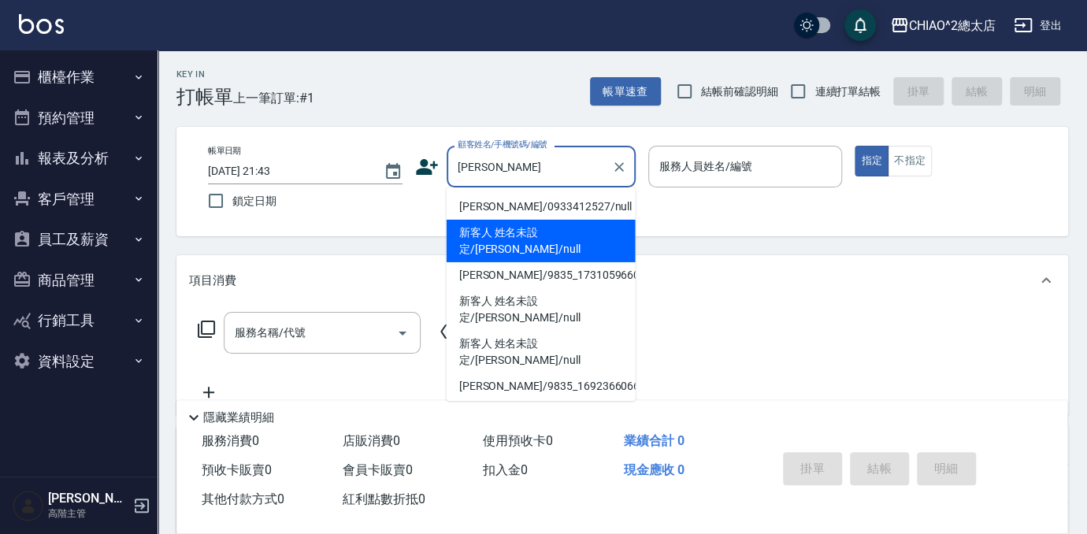
click at [561, 225] on li "新客人 姓名未設定/[PERSON_NAME]/null" at bounding box center [541, 241] width 189 height 43
type input "新客人 姓名未設定/[PERSON_NAME]/null"
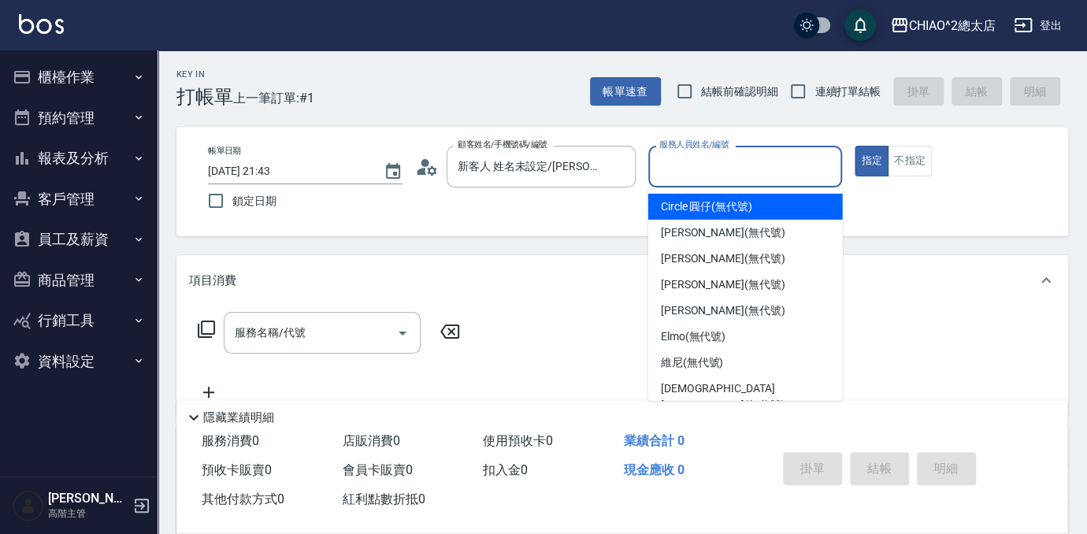
click at [799, 172] on input "服務人員姓名/編號" at bounding box center [746, 167] width 180 height 28
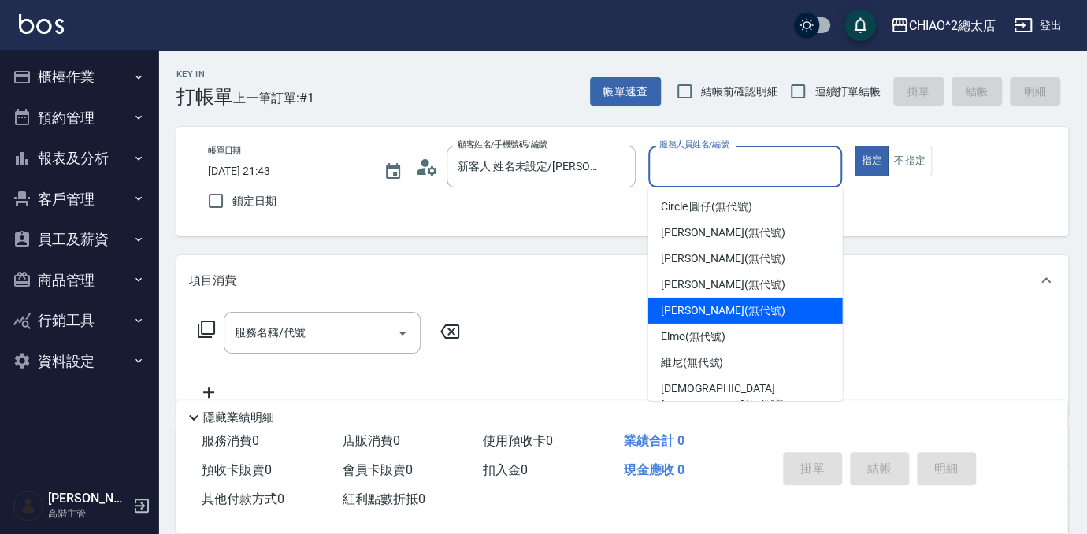
scroll to position [58, 0]
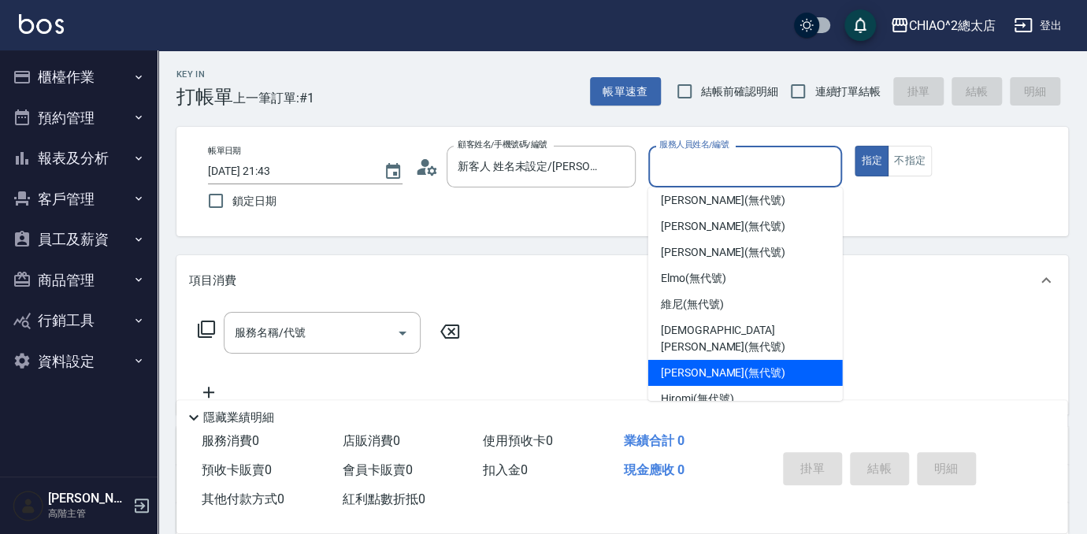
click at [771, 360] on div "[PERSON_NAME] (無代號)" at bounding box center [745, 373] width 195 height 26
type input "[PERSON_NAME](無代號)"
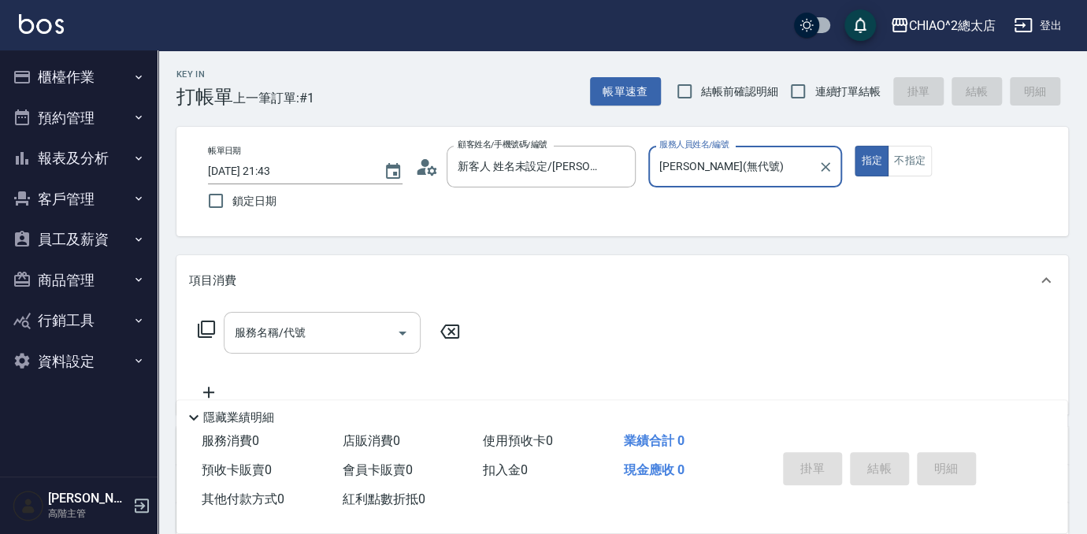
click at [273, 347] on div "服務名稱/代號" at bounding box center [322, 333] width 197 height 42
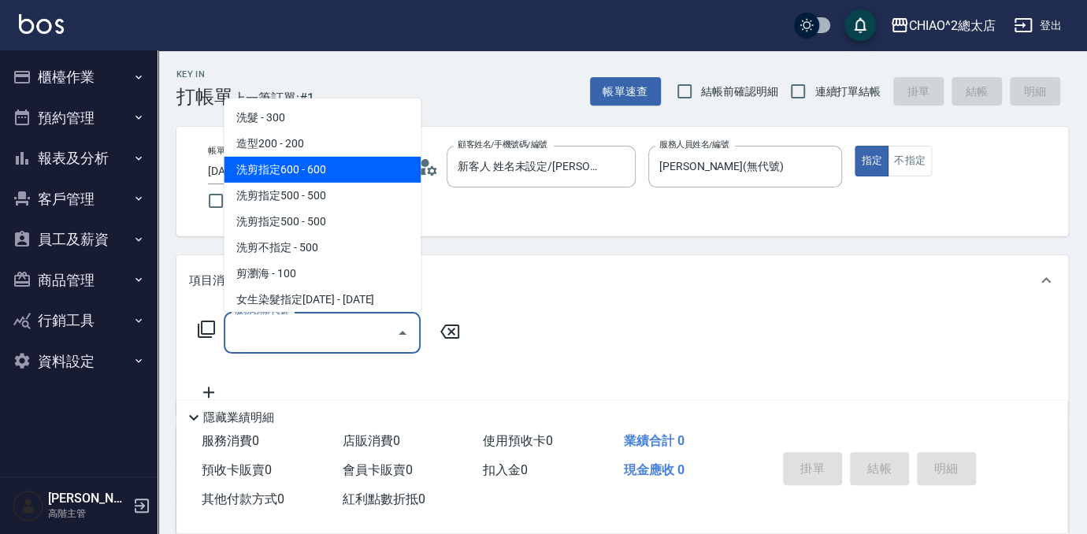
click at [325, 163] on span "洗剪指定600 - 600" at bounding box center [322, 170] width 197 height 26
type input "洗剪指定600(103107)"
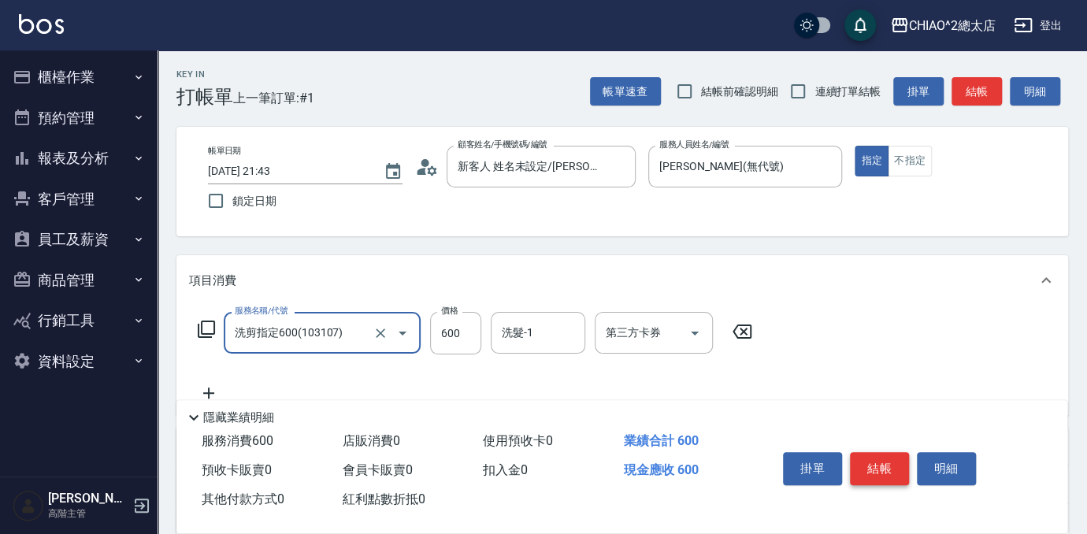
click at [867, 463] on button "結帳" at bounding box center [879, 468] width 59 height 33
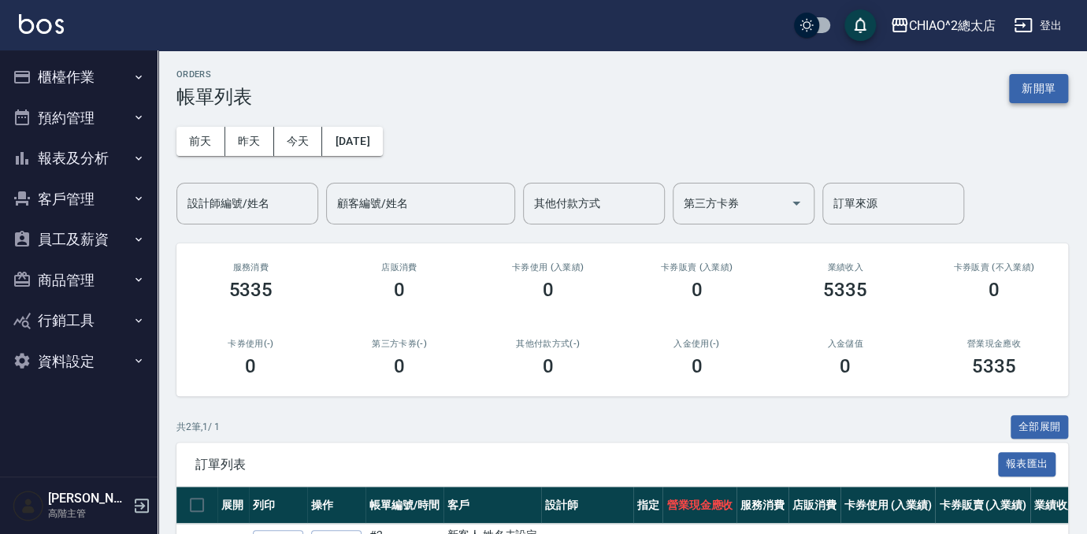
click at [1049, 98] on button "新開單" at bounding box center [1038, 88] width 59 height 29
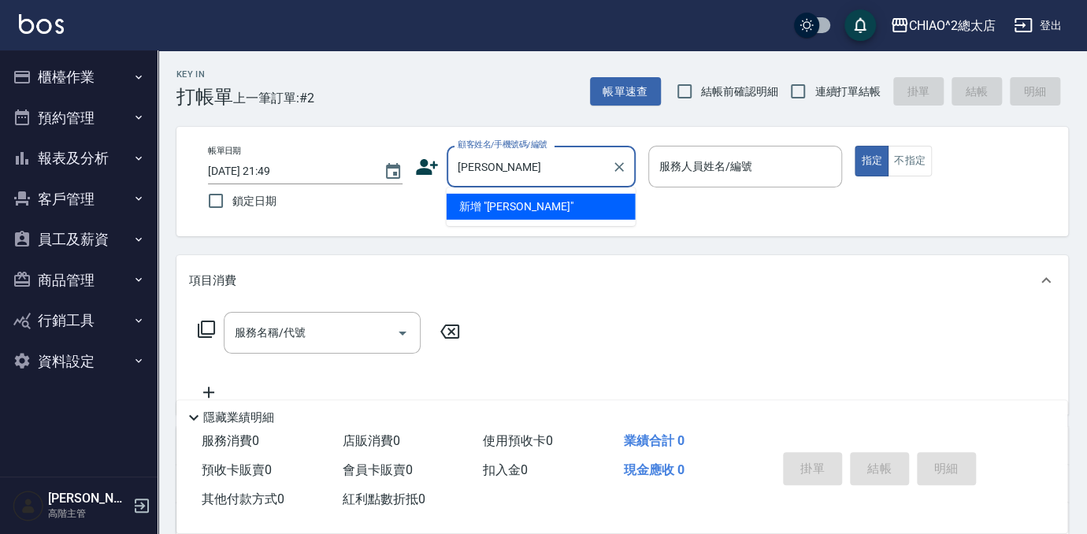
type input "[PERSON_NAME]"
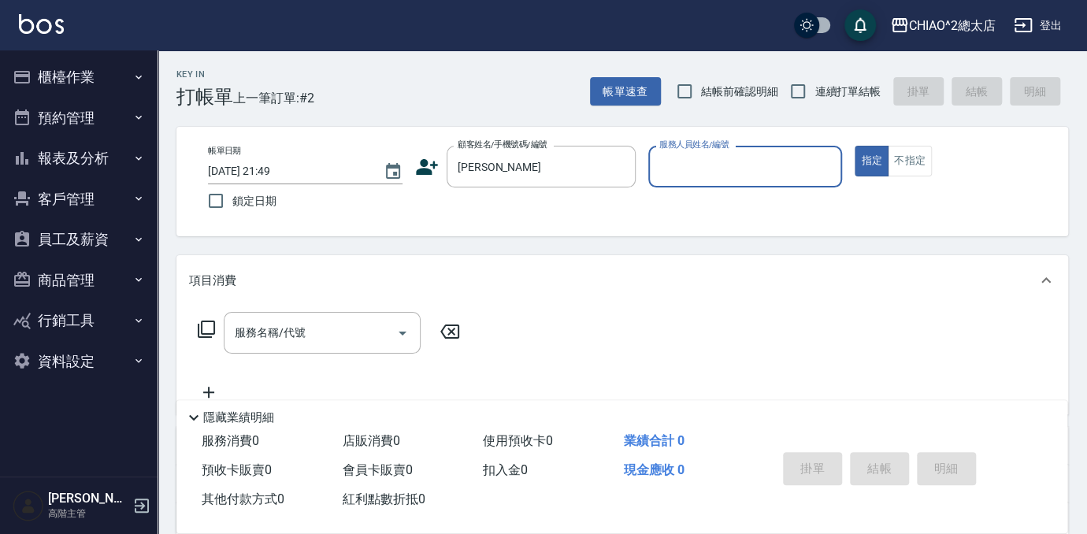
click at [756, 180] on input "服務人員姓名/編號" at bounding box center [746, 167] width 180 height 28
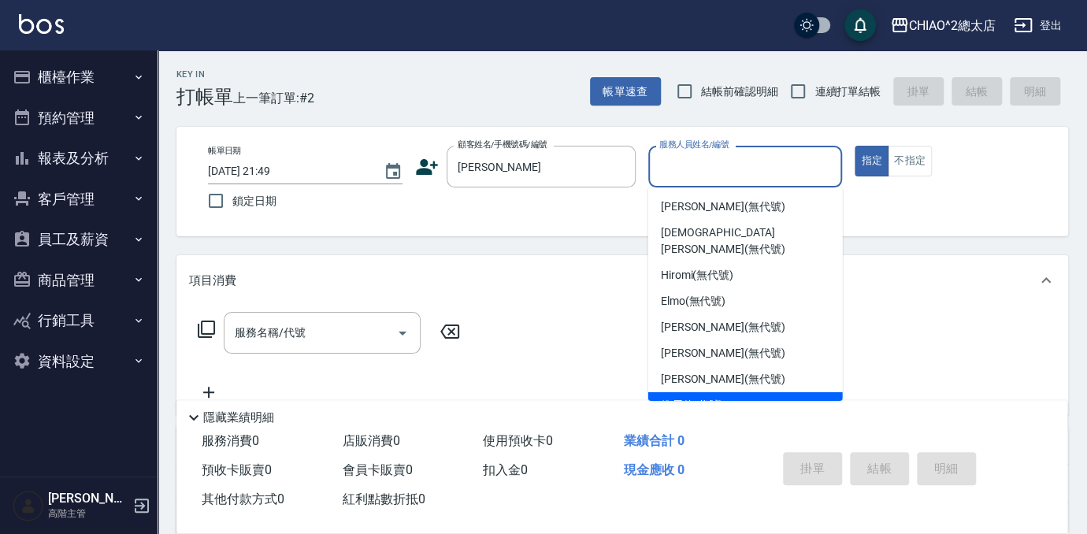
click at [757, 392] on div "維尼 (無代號)" at bounding box center [745, 405] width 195 height 26
type input "維尼(無代號)"
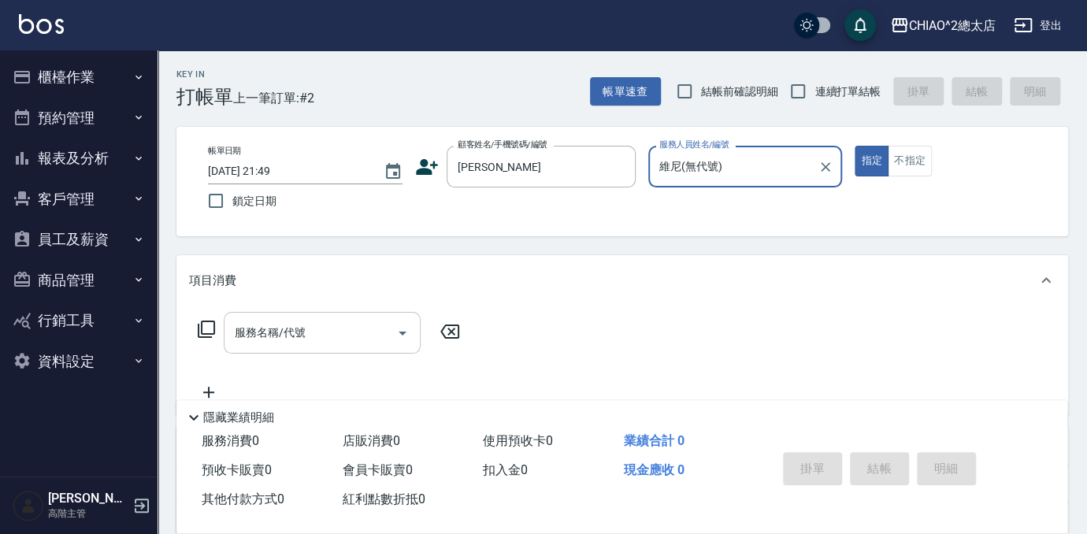
click at [292, 331] on div "服務名稱/代號 服務名稱/代號" at bounding box center [322, 333] width 197 height 42
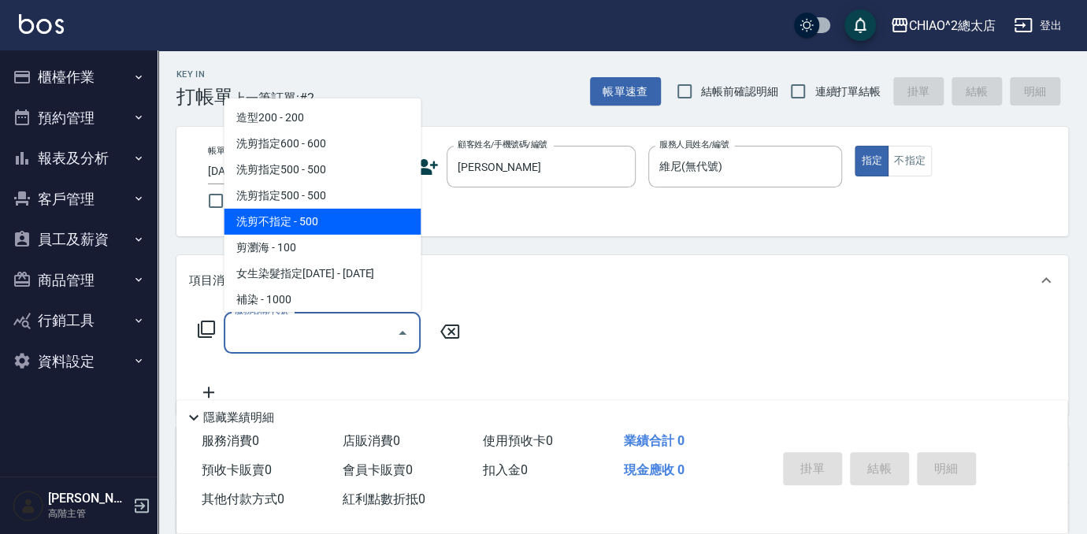
scroll to position [71, 0]
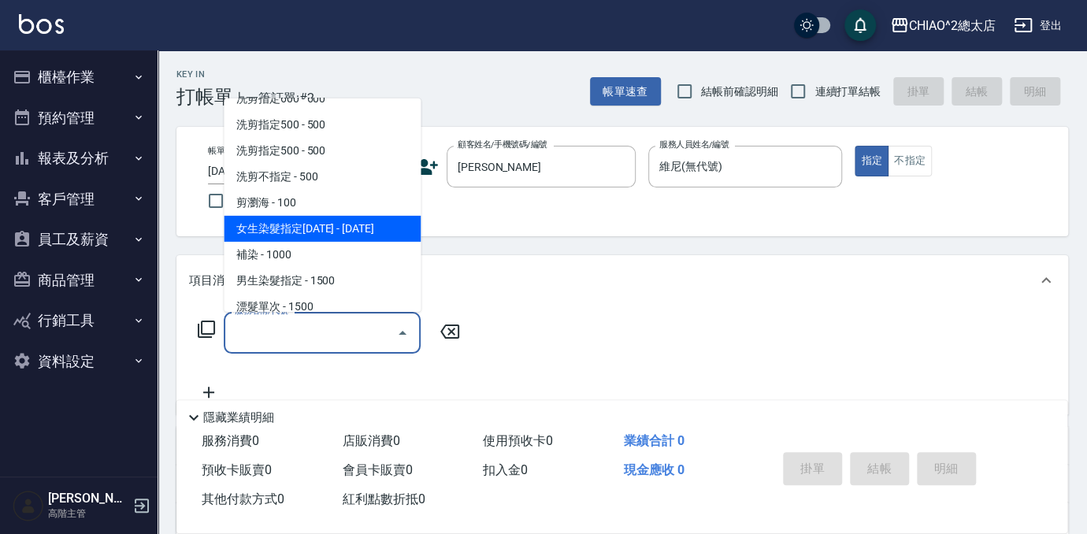
click at [318, 216] on span "女生染髮指定[DATE] - [DATE]" at bounding box center [322, 229] width 197 height 26
type input "女生染髮指定2000(103113)"
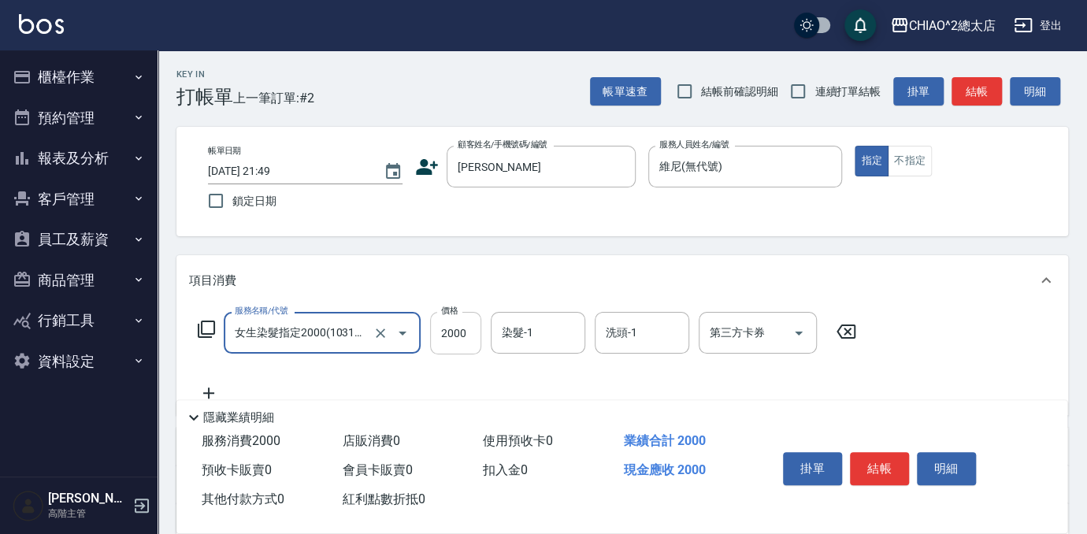
click at [466, 337] on input "2000" at bounding box center [455, 333] width 51 height 43
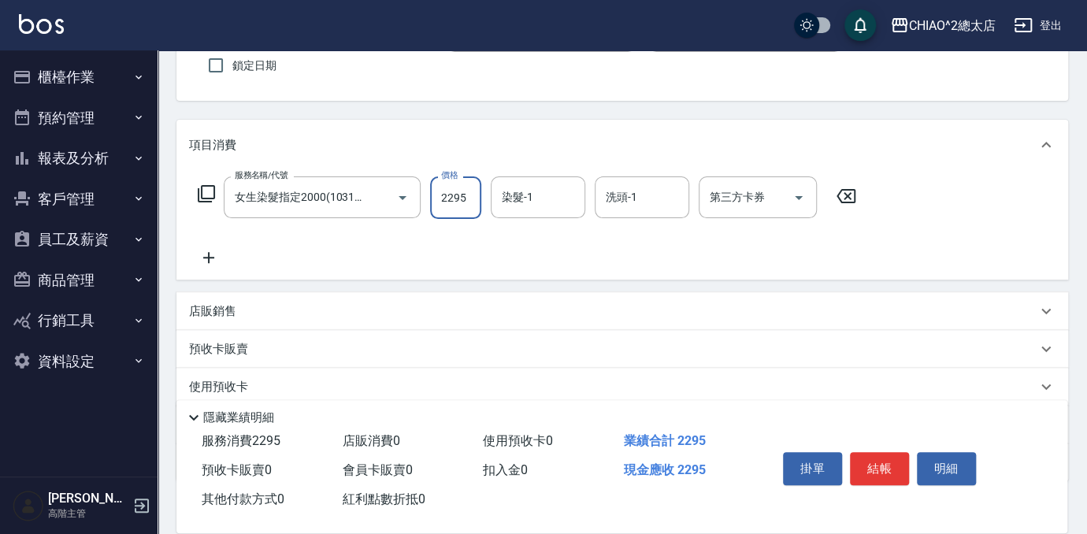
scroll to position [143, 0]
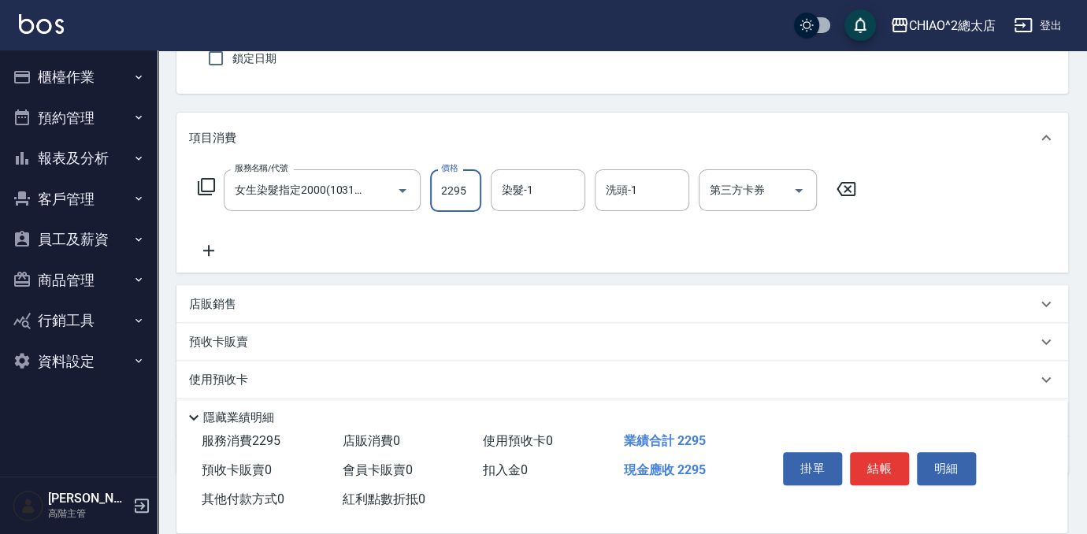
type input "2295"
click at [210, 247] on icon at bounding box center [208, 250] width 39 height 19
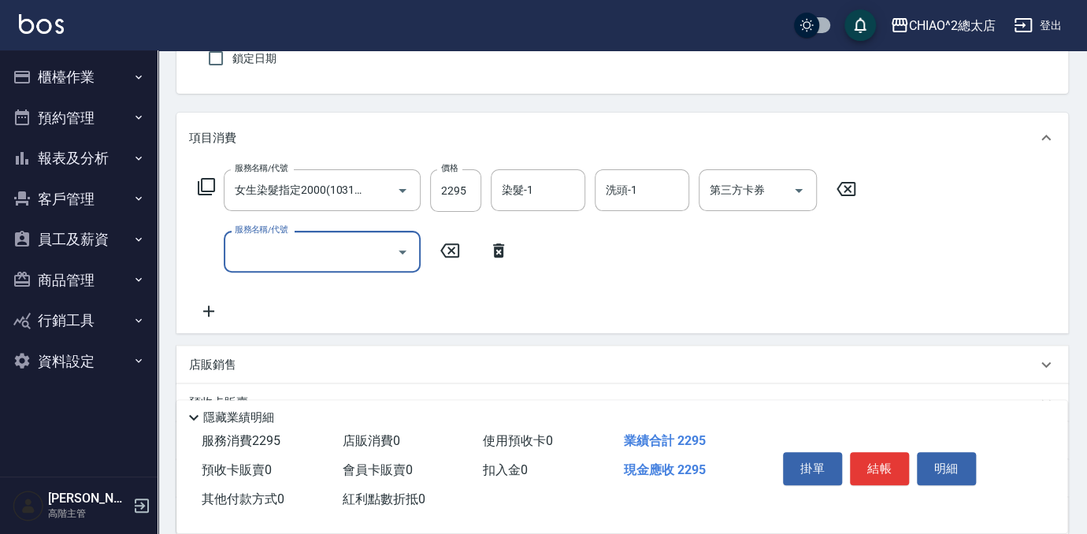
scroll to position [0, 0]
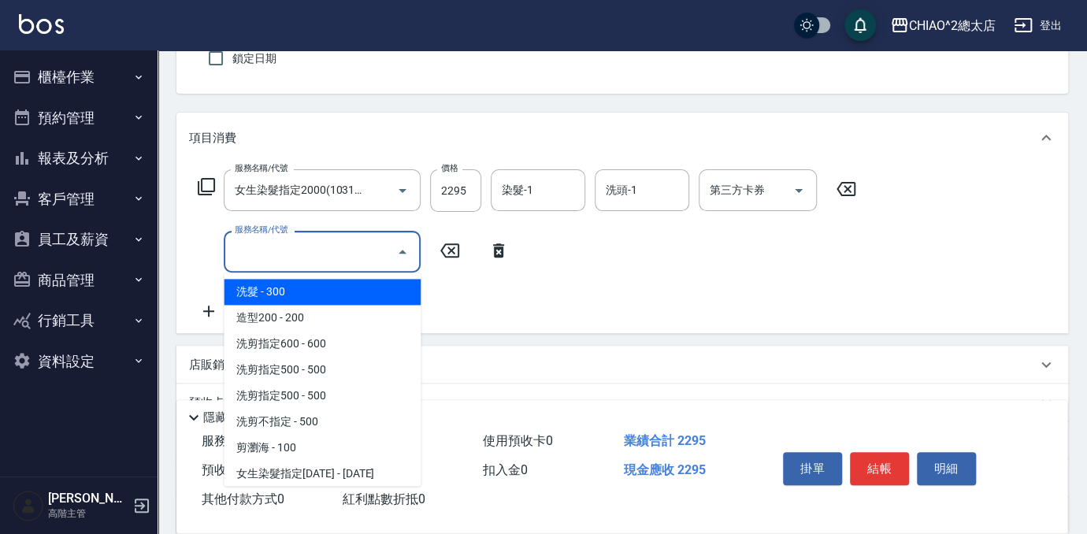
click at [352, 258] on input "服務名稱/代號" at bounding box center [310, 252] width 159 height 28
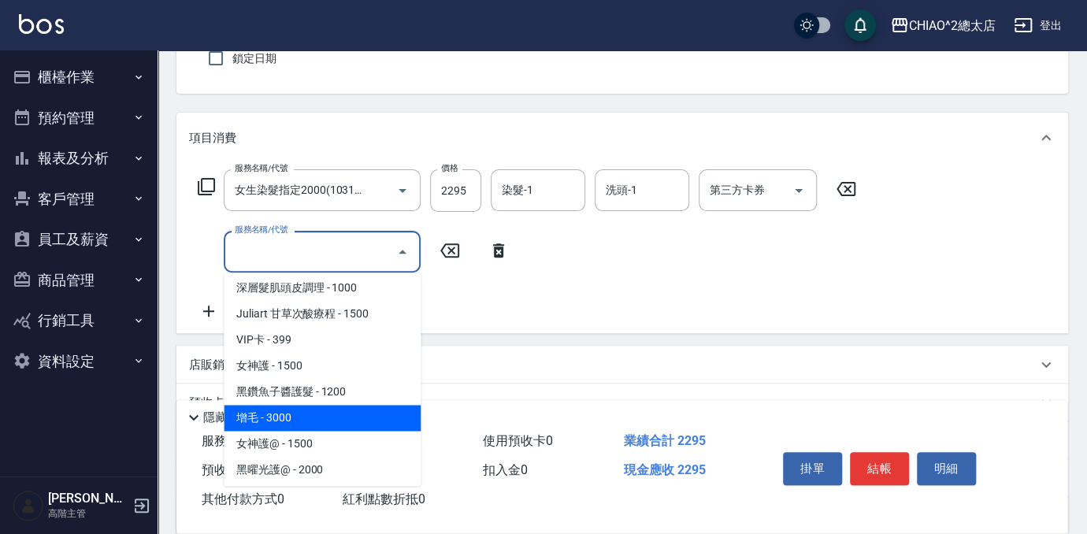
scroll to position [573, 0]
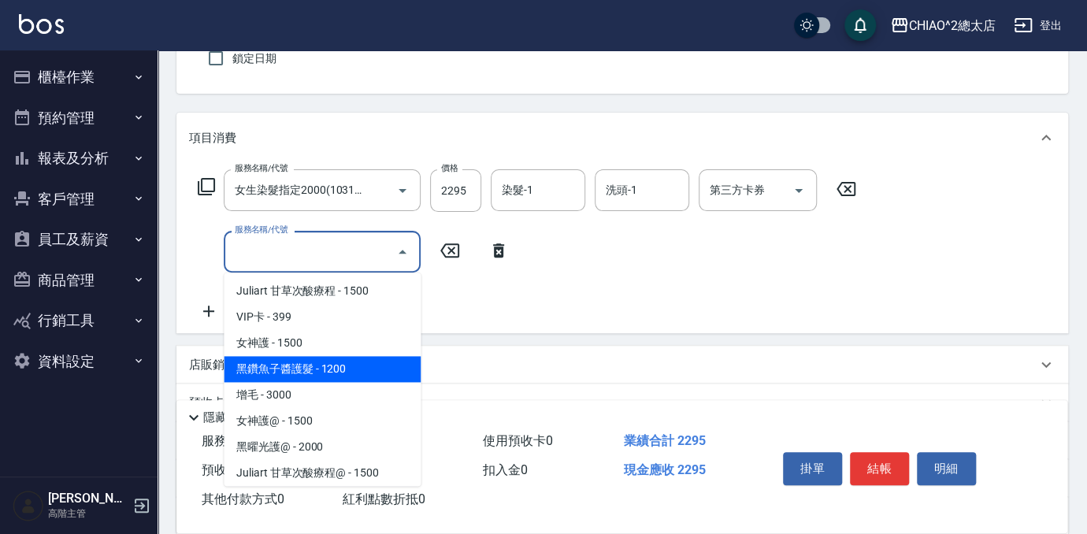
click at [341, 370] on span "黑鑽魚子醬護髮 - 1200" at bounding box center [322, 369] width 197 height 26
type input "黑鑽魚子醬護髮(104949)"
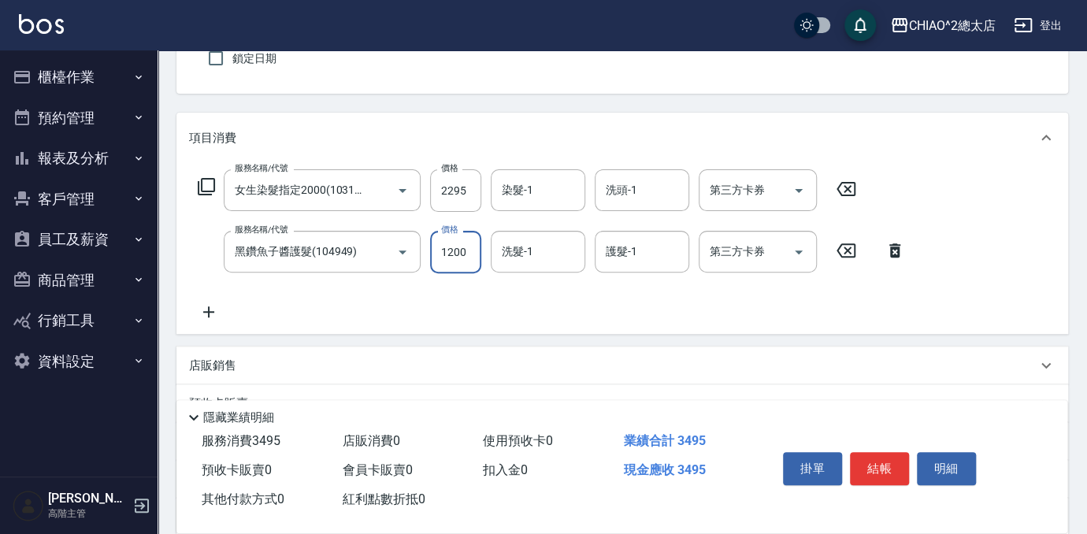
click at [468, 257] on input "1200" at bounding box center [455, 252] width 51 height 43
type input "960"
click at [876, 470] on button "結帳" at bounding box center [879, 468] width 59 height 33
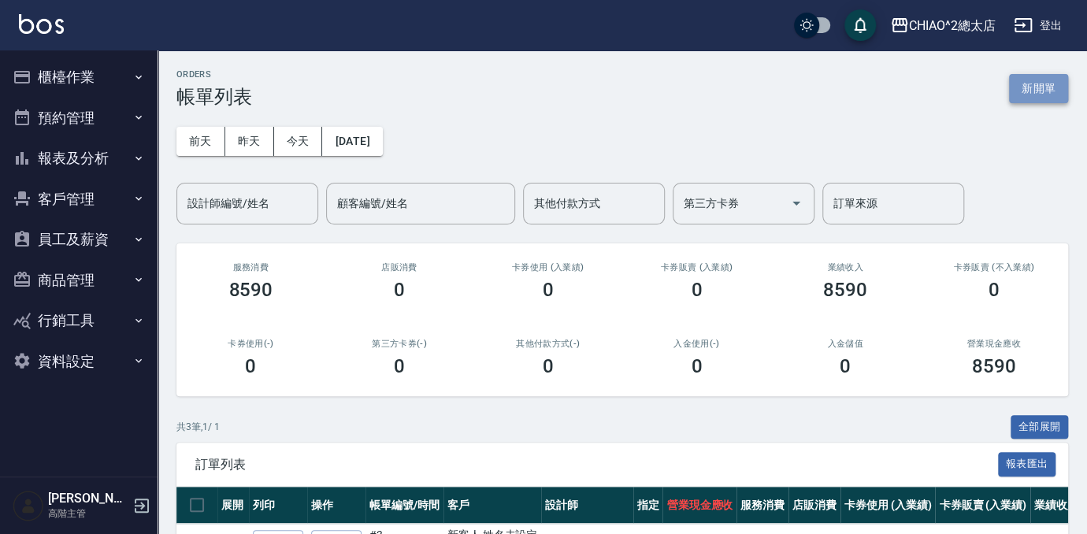
click at [1042, 81] on button "新開單" at bounding box center [1038, 88] width 59 height 29
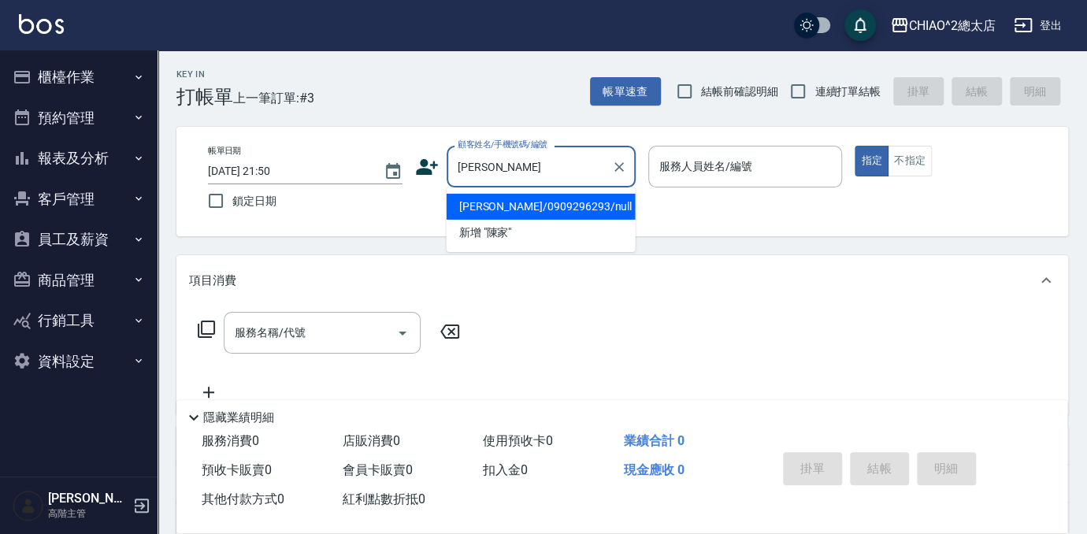
click at [555, 206] on li "[PERSON_NAME]/0909296293/null" at bounding box center [541, 207] width 189 height 26
type input "[PERSON_NAME]/0909296293/null"
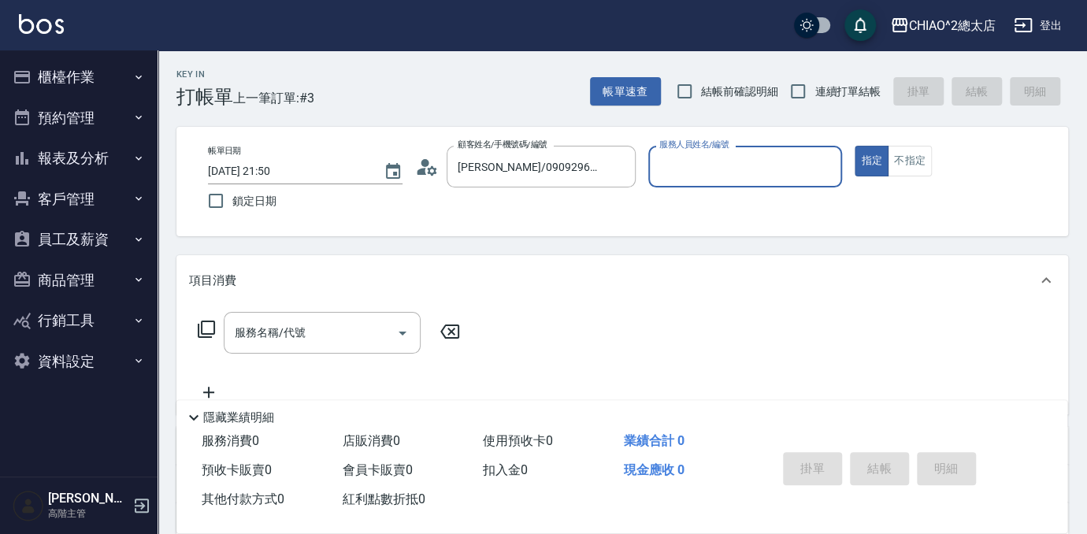
type input "[PERSON_NAME](無代號)"
click at [298, 336] on div "服務名稱/代號 服務名稱/代號" at bounding box center [322, 333] width 197 height 42
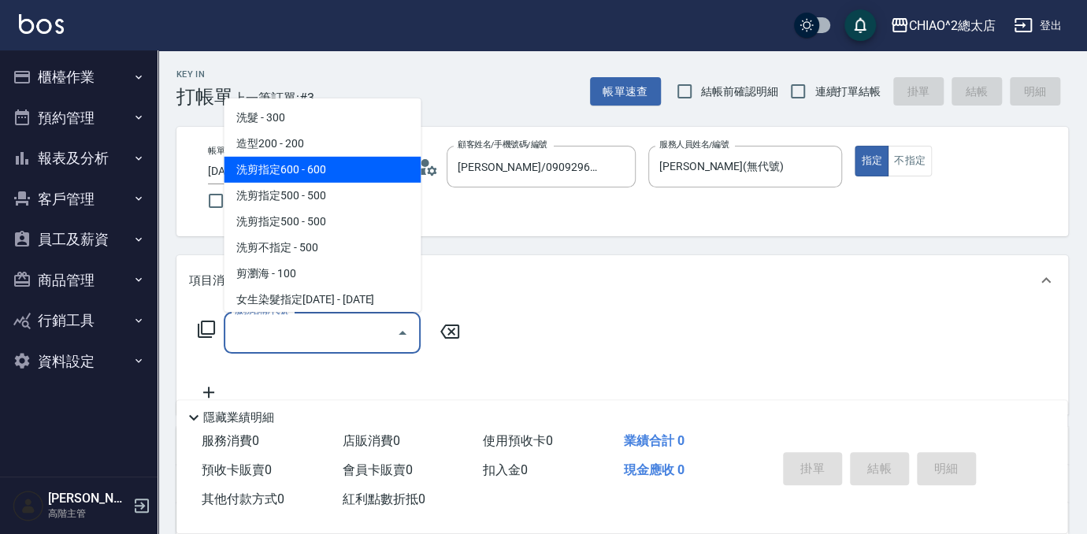
click at [336, 173] on span "洗剪指定600 - 600" at bounding box center [322, 170] width 197 height 26
type input "洗剪指定600(103107)"
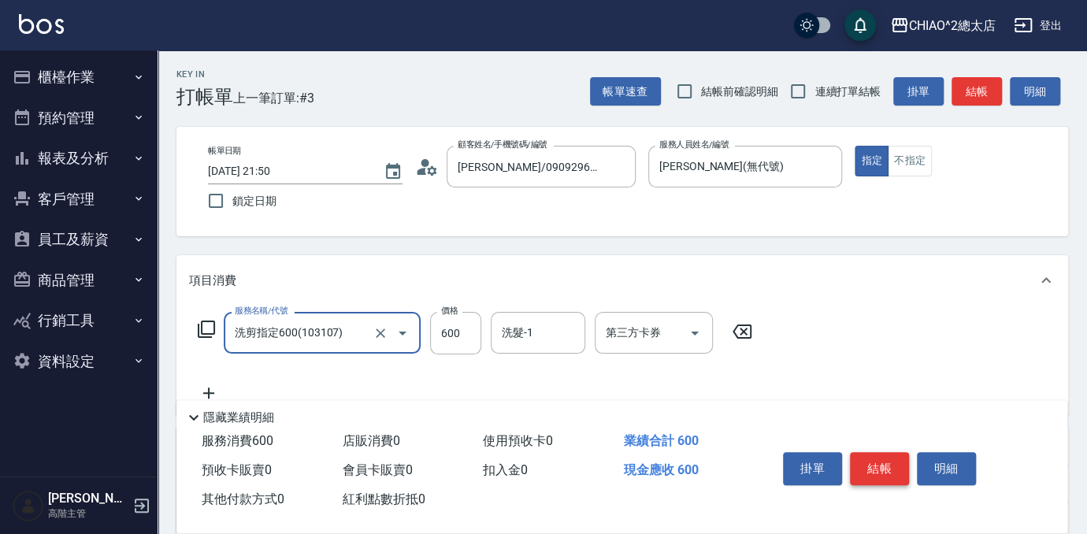
click at [883, 457] on button "結帳" at bounding box center [879, 468] width 59 height 33
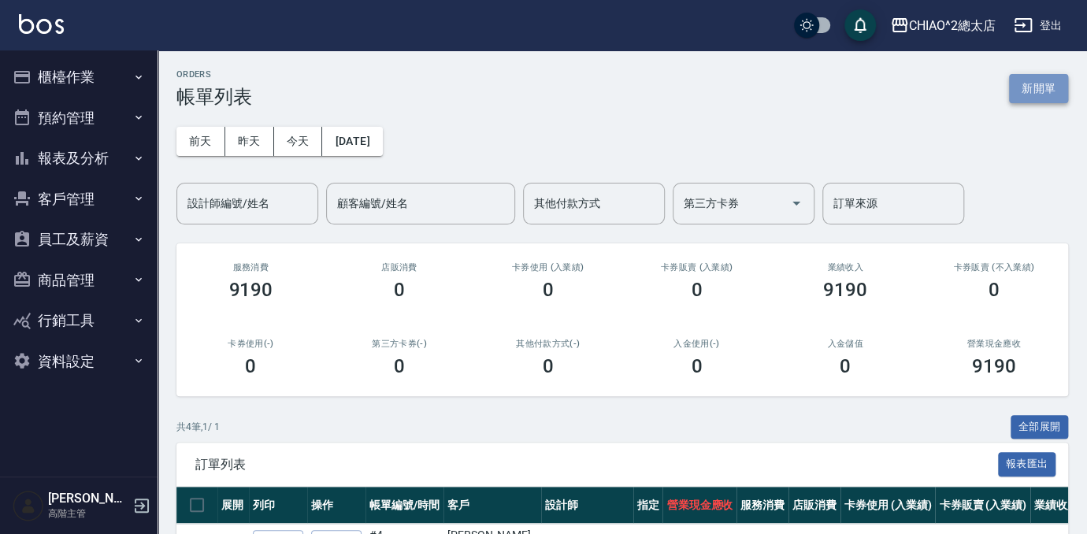
click at [1054, 87] on button "新開單" at bounding box center [1038, 88] width 59 height 29
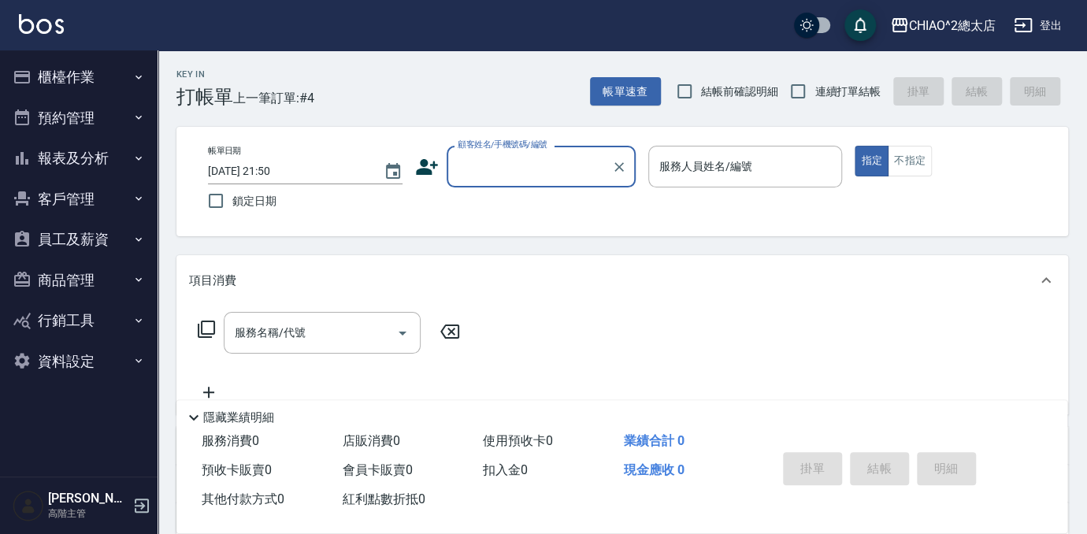
click at [569, 154] on input "顧客姓名/手機號碼/編號" at bounding box center [529, 167] width 151 height 28
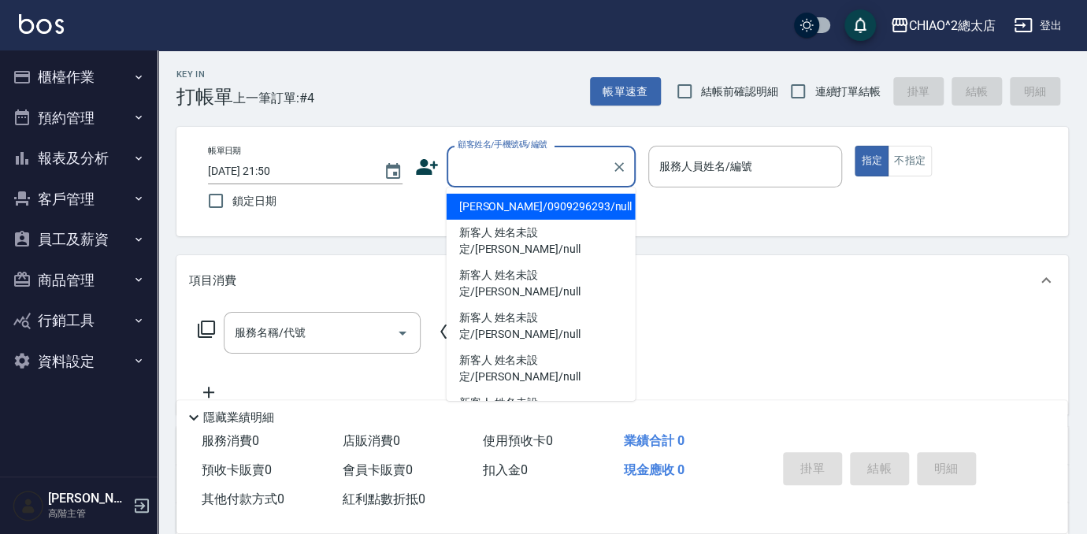
drag, startPoint x: 547, startPoint y: 207, endPoint x: 714, endPoint y: 173, distance: 170.6
click at [546, 207] on li "[PERSON_NAME]/0909296293/null" at bounding box center [541, 207] width 189 height 26
type input "[PERSON_NAME]/0909296293/null"
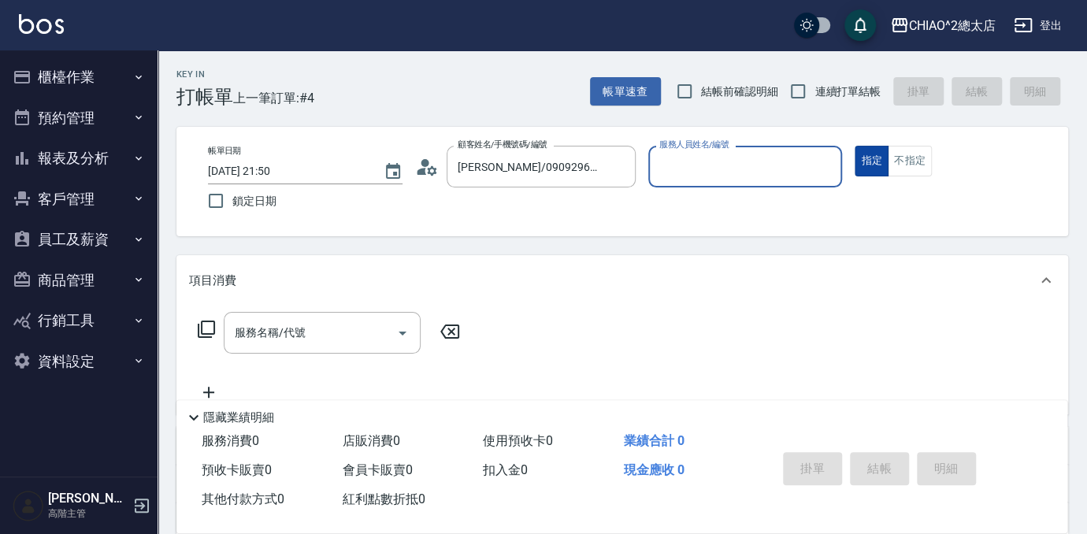
type input "[PERSON_NAME](無代號)"
click at [299, 323] on div "服務名稱/代號 服務名稱/代號" at bounding box center [322, 333] width 197 height 42
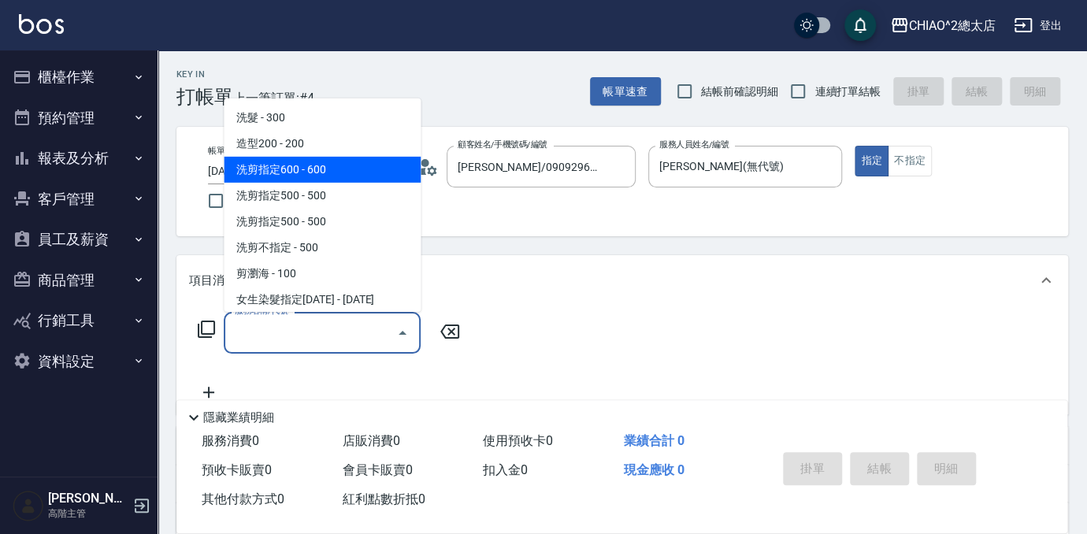
click at [344, 167] on span "洗剪指定600 - 600" at bounding box center [322, 170] width 197 height 26
type input "洗剪指定600(103107)"
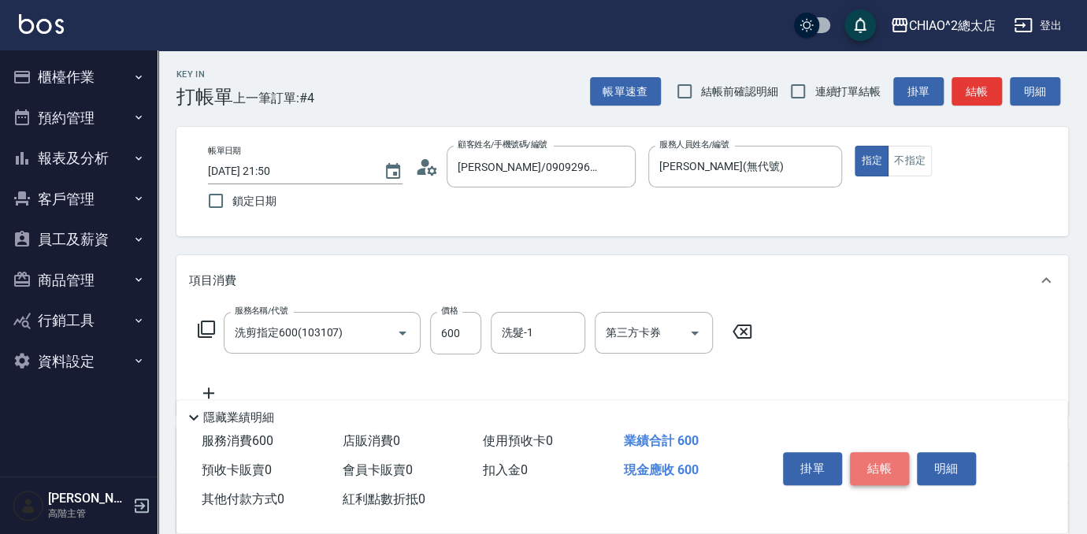
click at [873, 480] on button "結帳" at bounding box center [879, 468] width 59 height 33
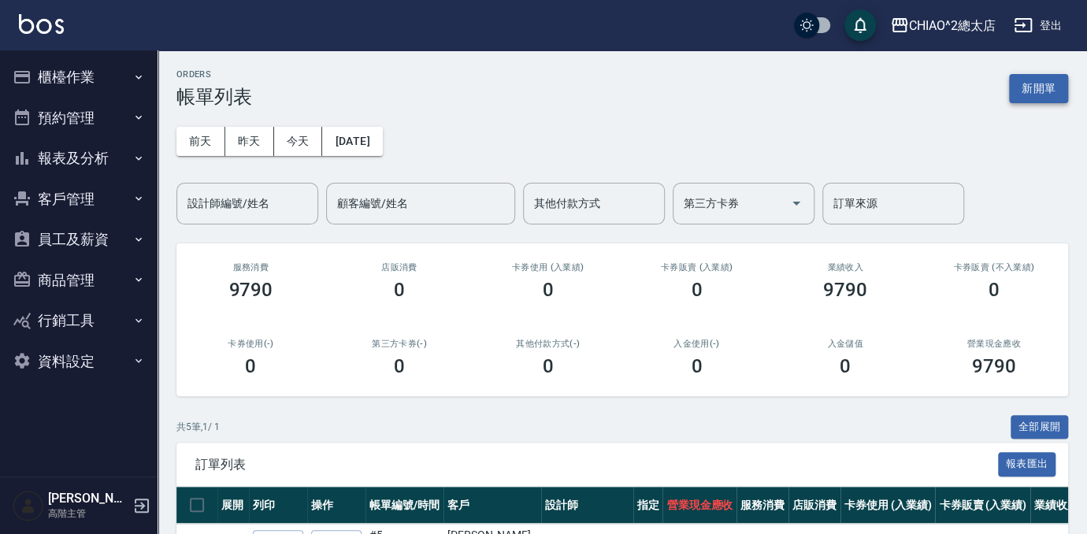
click at [1030, 83] on button "新開單" at bounding box center [1038, 88] width 59 height 29
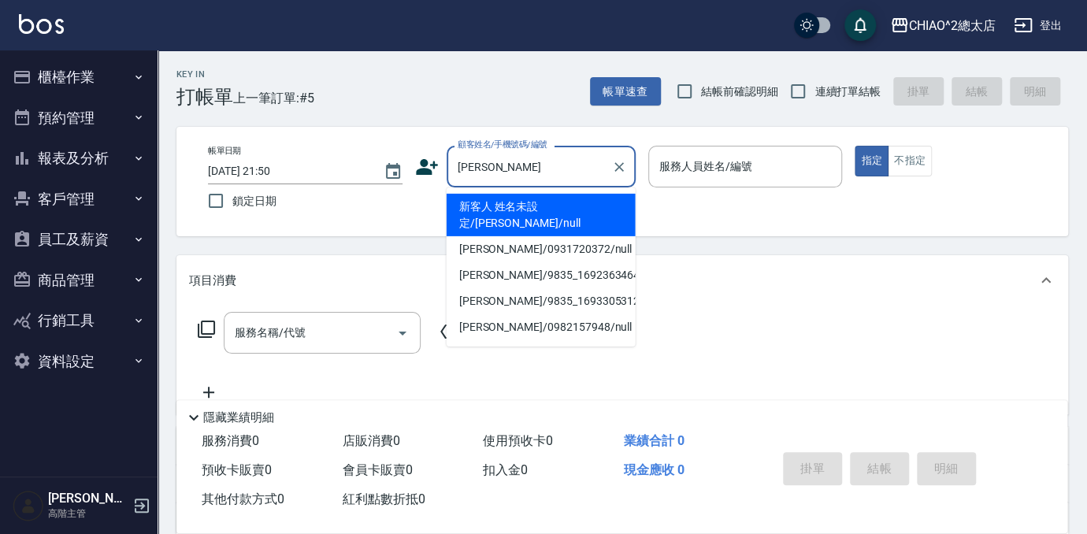
type input "新客人 姓名未設定/[PERSON_NAME]/null"
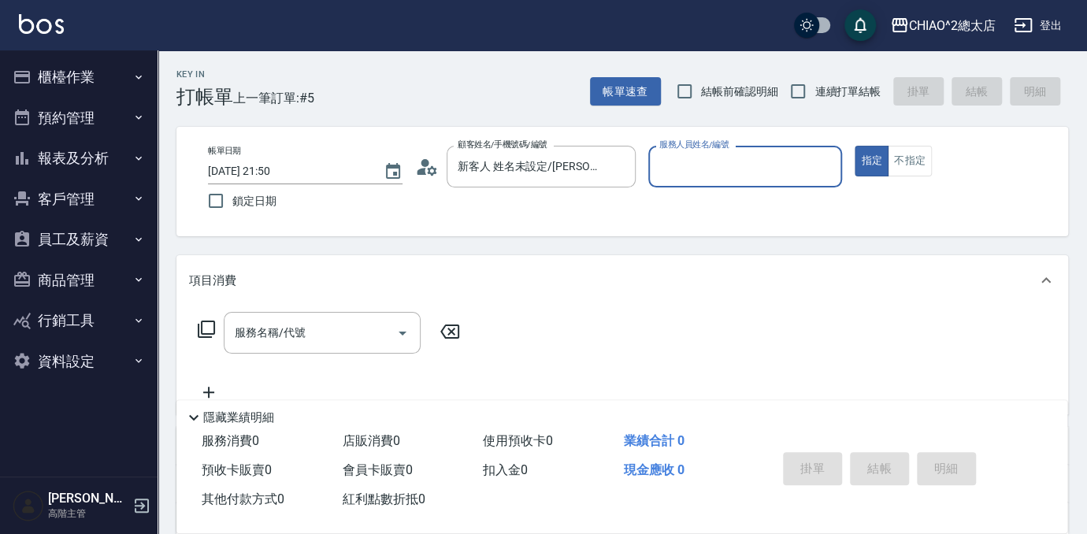
click at [750, 186] on div "服務人員姓名/編號" at bounding box center [745, 167] width 195 height 42
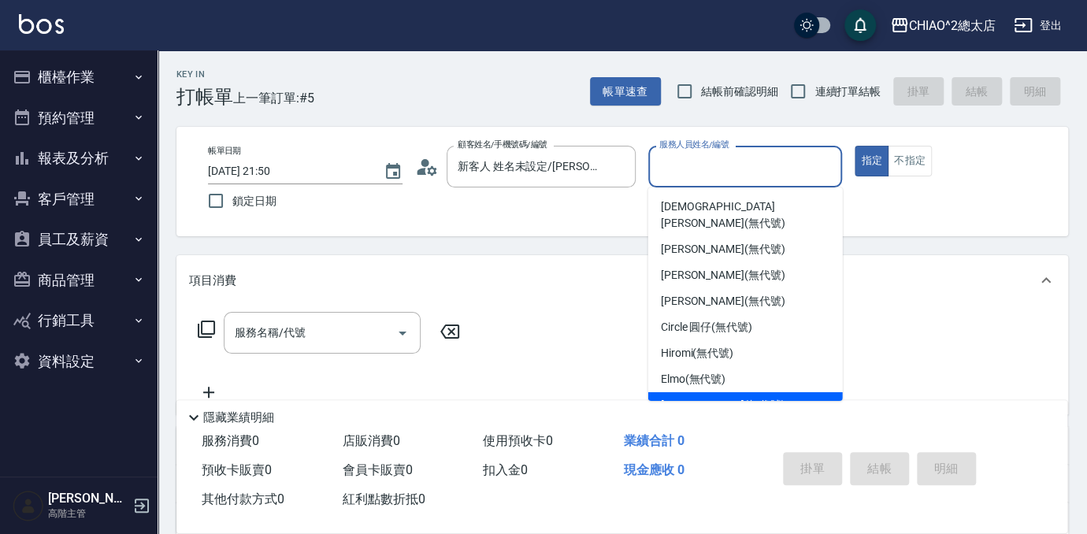
scroll to position [58, 0]
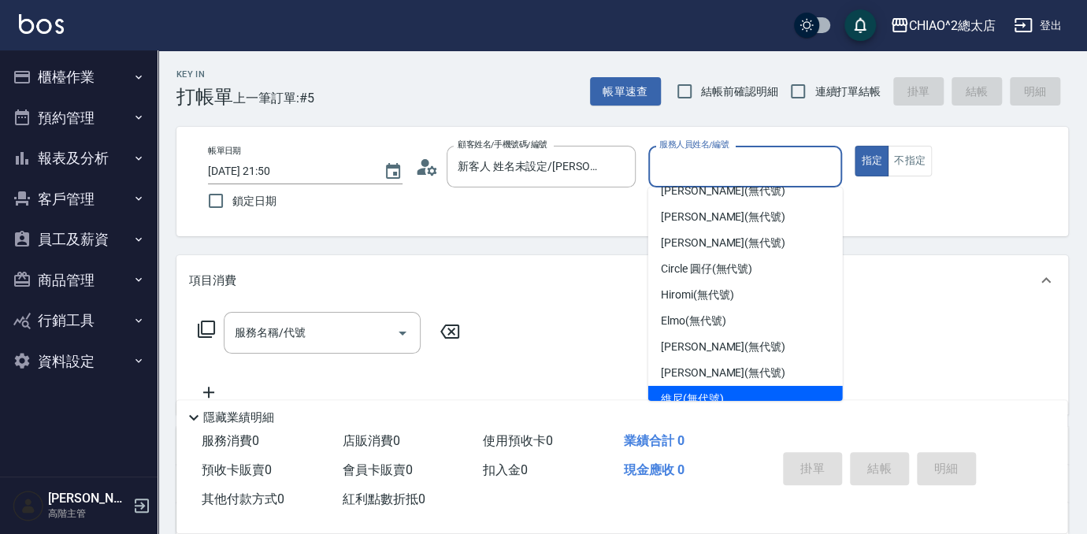
click at [748, 386] on div "維尼 (無代號)" at bounding box center [745, 399] width 195 height 26
type input "維尼(無代號)"
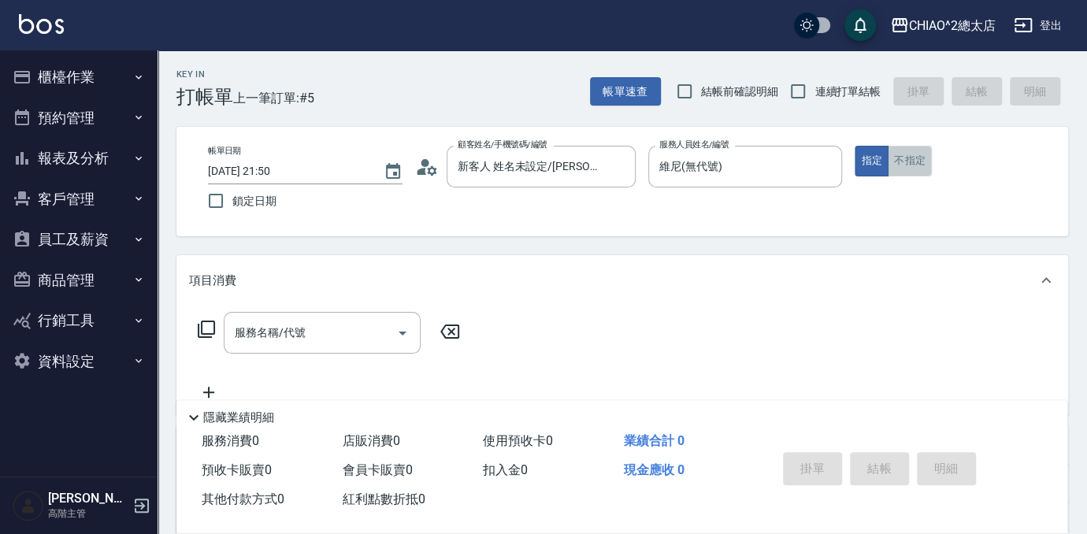
click at [912, 165] on button "不指定" at bounding box center [910, 161] width 44 height 31
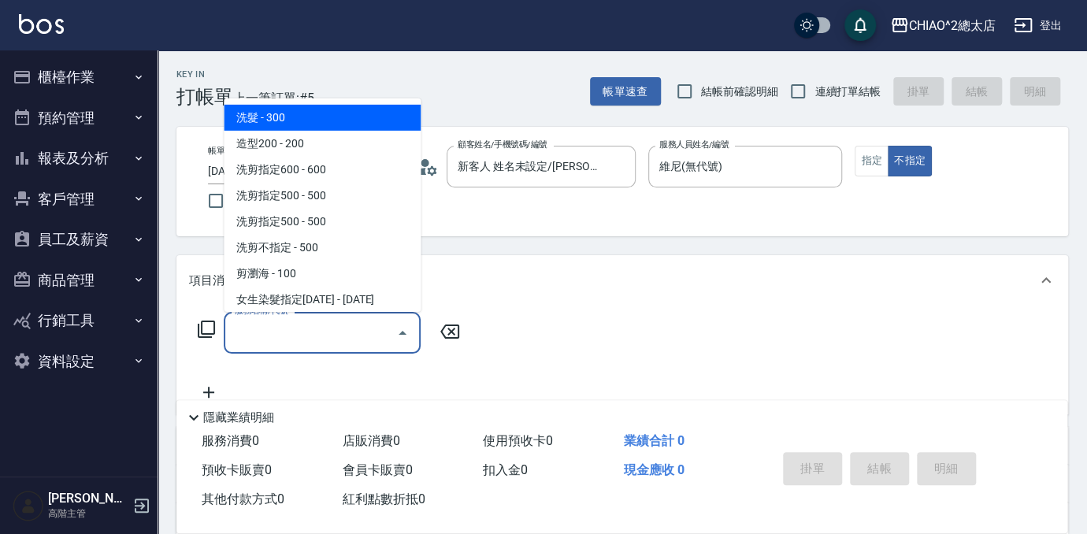
click at [312, 336] on input "服務名稱/代號" at bounding box center [310, 333] width 159 height 28
click at [319, 127] on span "洗髮 - 300" at bounding box center [322, 118] width 197 height 26
type input "洗髮(103103)"
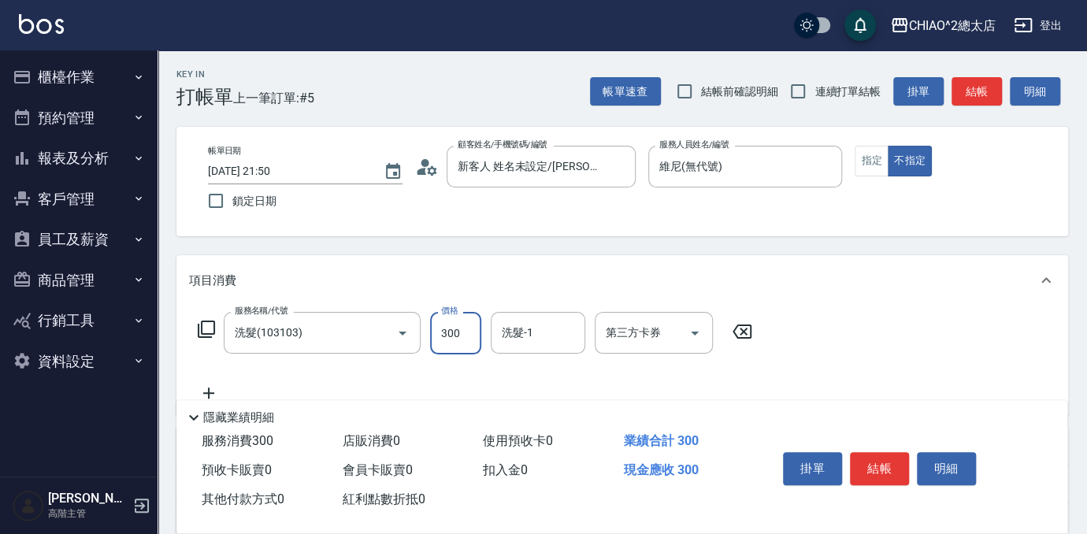
click at [468, 340] on input "300" at bounding box center [455, 333] width 51 height 43
type input "700"
click at [883, 462] on button "結帳" at bounding box center [879, 468] width 59 height 33
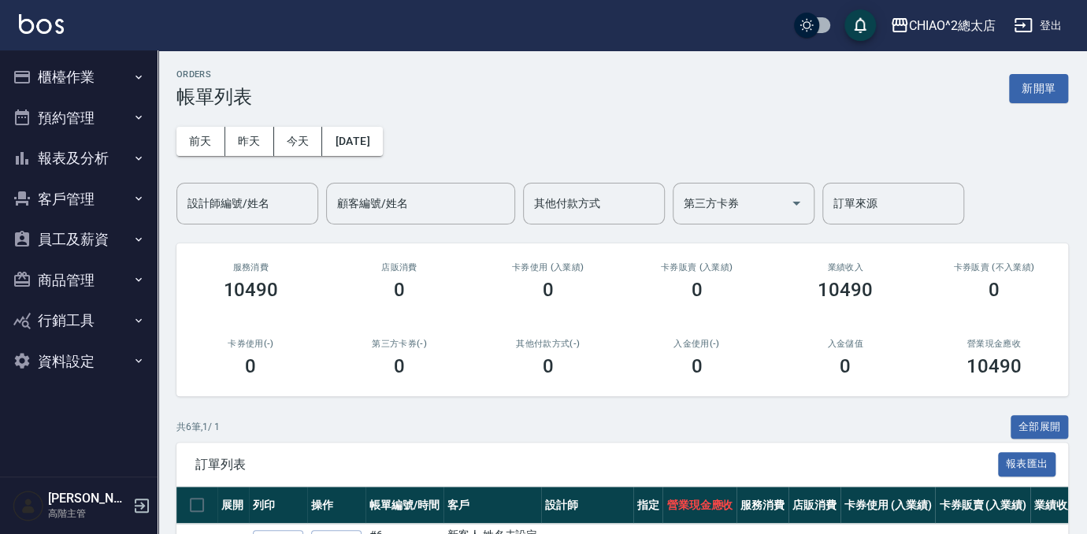
drag, startPoint x: 1046, startPoint y: 84, endPoint x: 919, endPoint y: 139, distance: 138.7
click at [1046, 84] on button "新開單" at bounding box center [1038, 88] width 59 height 29
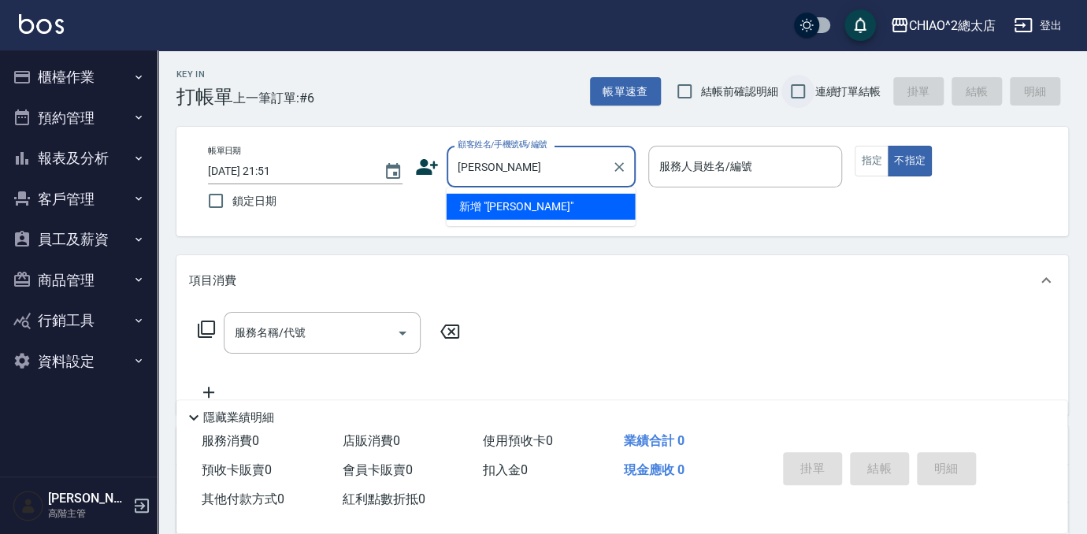
type input "[PERSON_NAME]"
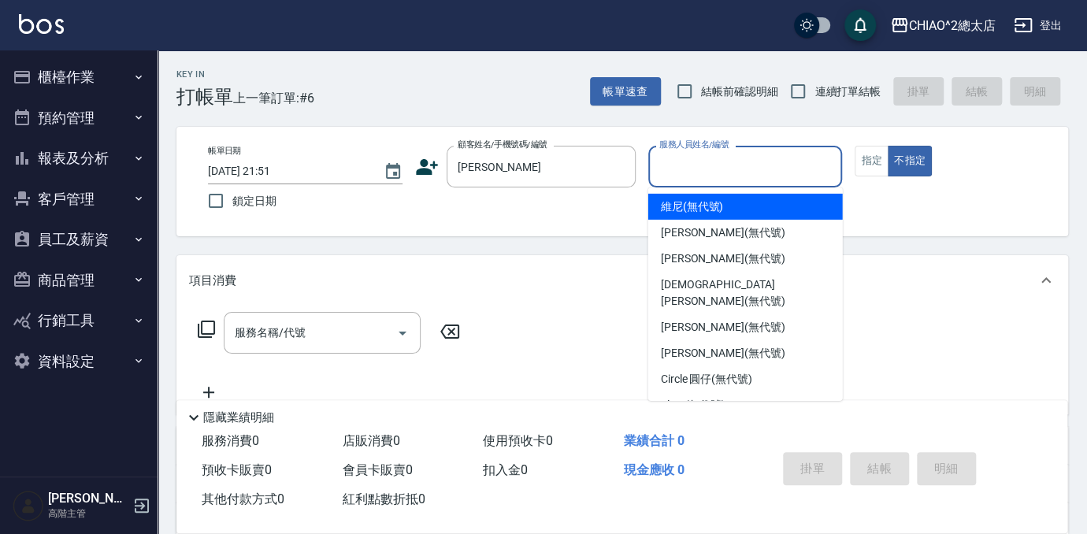
click at [707, 154] on input "服務人員姓名/編號" at bounding box center [746, 167] width 180 height 28
click at [771, 196] on div "維尼 (無代號)" at bounding box center [745, 207] width 195 height 26
type input "維尼(無代號)"
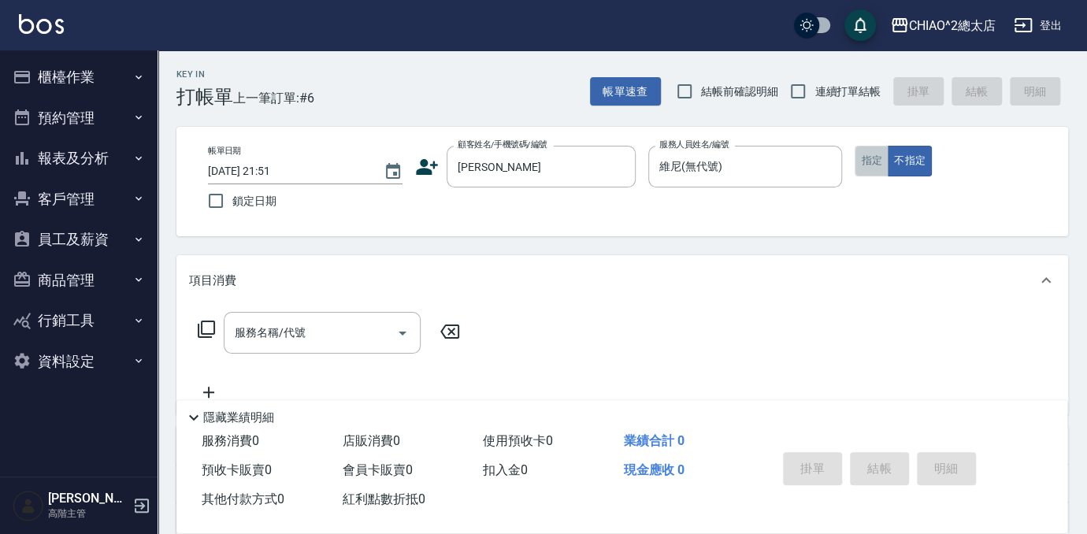
click at [877, 154] on button "指定" at bounding box center [872, 161] width 34 height 31
click at [252, 336] on div "服務名稱/代號 服務名稱/代號" at bounding box center [322, 333] width 197 height 42
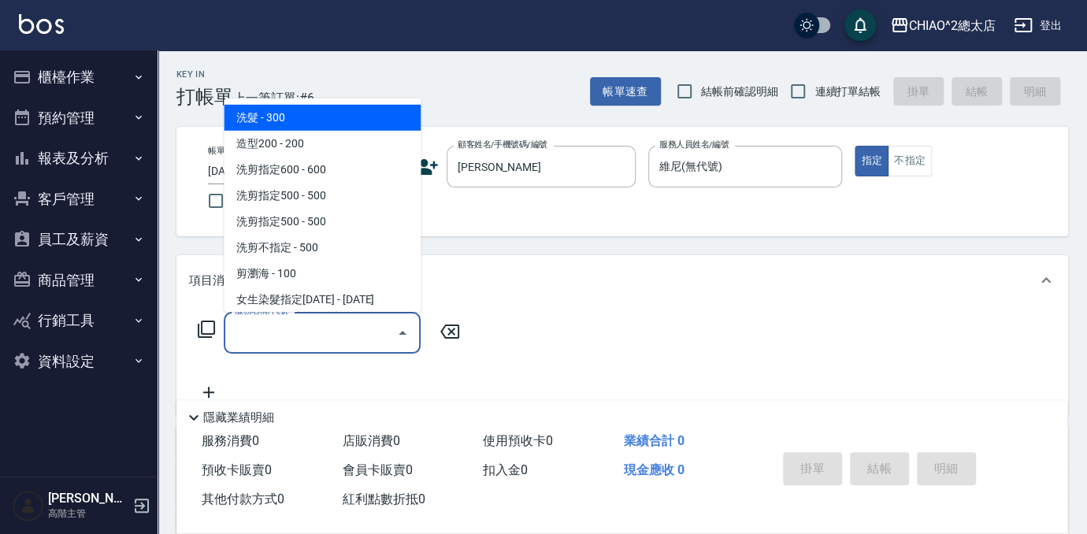
click at [292, 127] on span "洗髮 - 300" at bounding box center [322, 118] width 197 height 26
type input "洗髮(103103)"
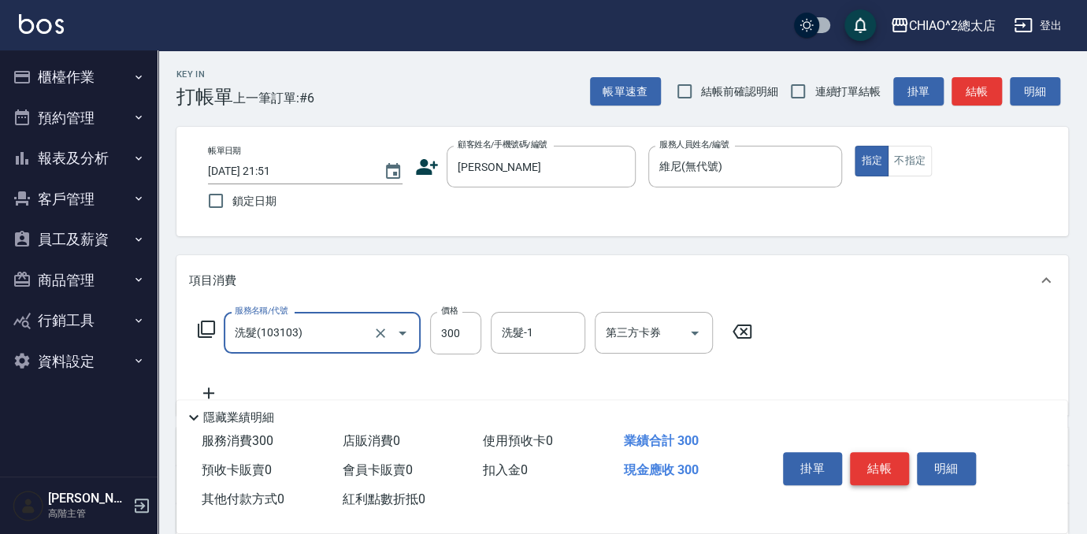
click at [877, 461] on button "結帳" at bounding box center [879, 468] width 59 height 33
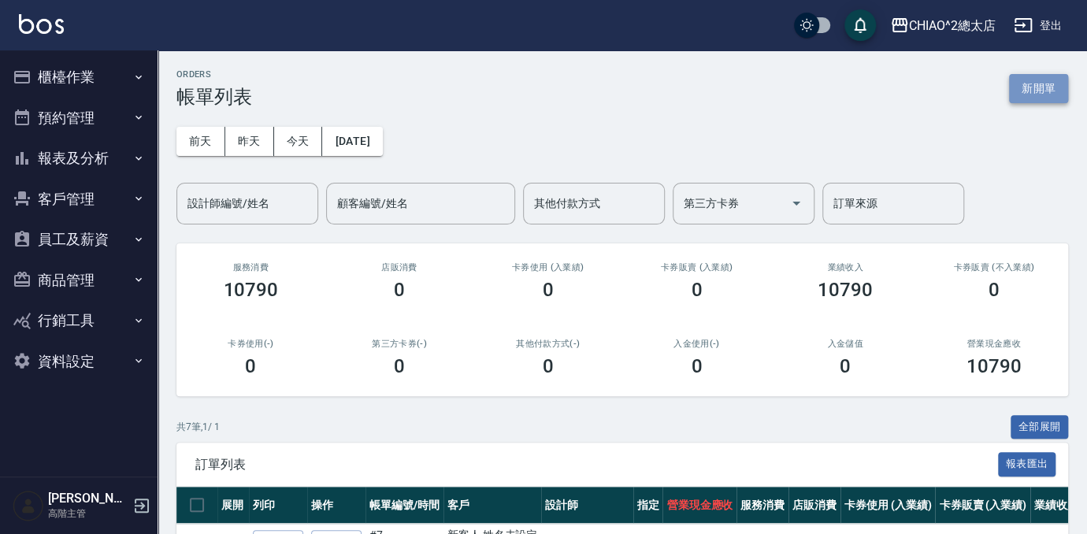
click at [1039, 93] on button "新開單" at bounding box center [1038, 88] width 59 height 29
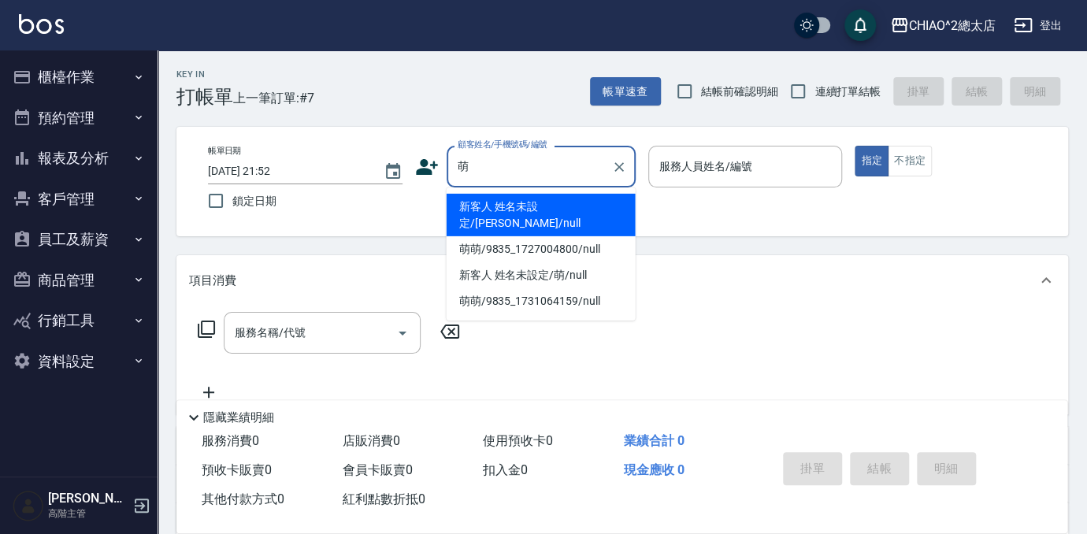
type input "新客人 姓名未設定/[PERSON_NAME]/null"
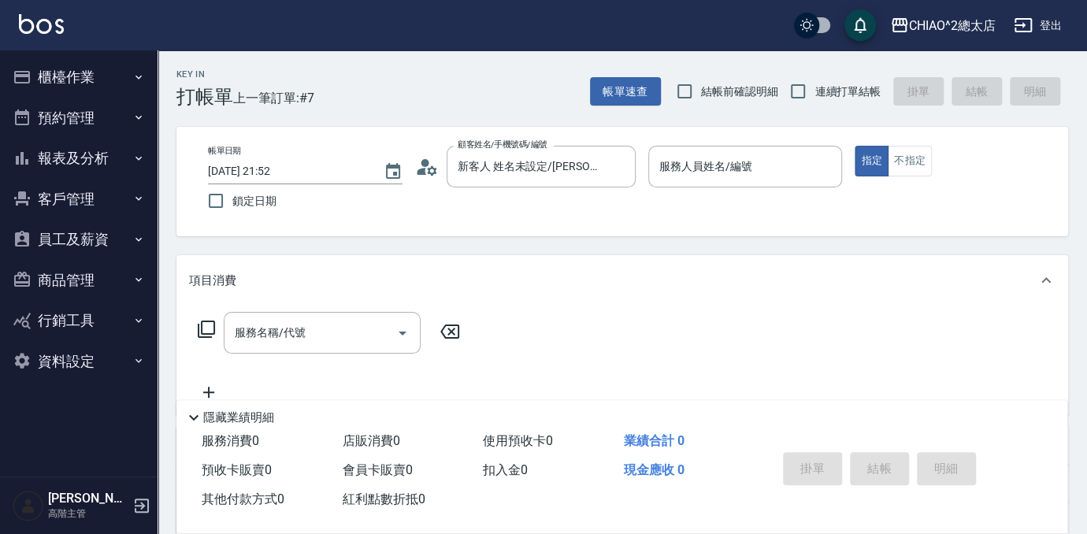
click at [737, 139] on div "帳單日期 [DATE] 21:52 鎖定日期 顧客姓名/手機號碼/編號 新客人 姓名未設定/[PERSON_NAME]/null 顧客姓名/手機號碼/編號 服…" at bounding box center [623, 182] width 892 height 110
click at [741, 165] on input "服務人員姓名/編號" at bounding box center [746, 167] width 180 height 28
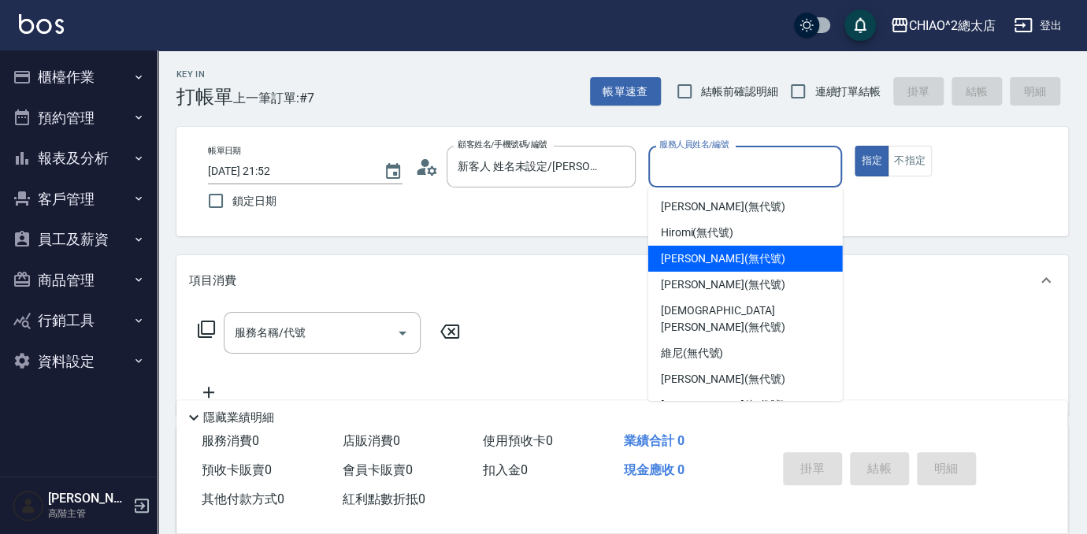
click at [757, 254] on div "[PERSON_NAME] (無代號)" at bounding box center [745, 259] width 195 height 26
type input "[PERSON_NAME](無代號)"
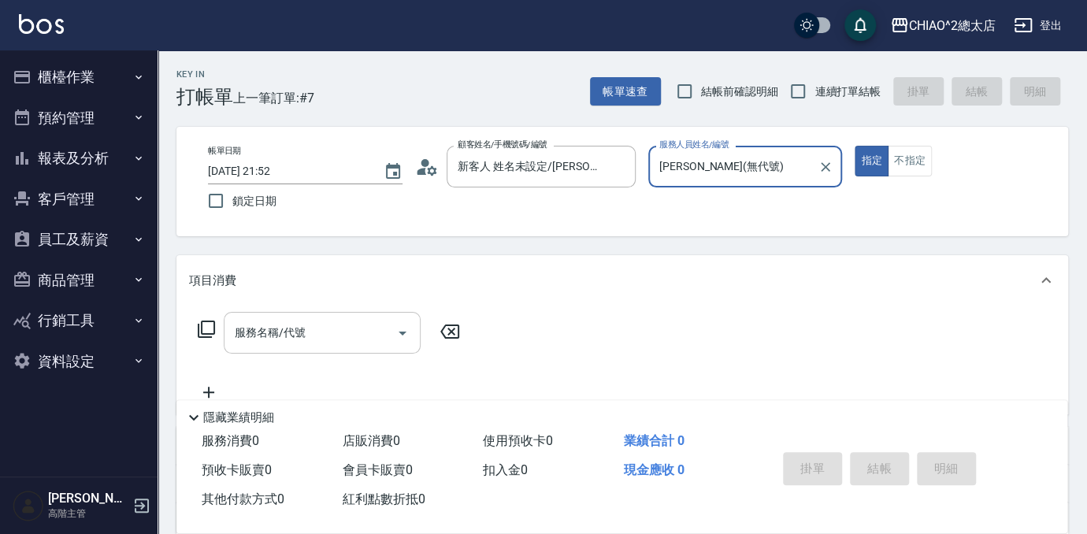
click at [336, 335] on input "服務名稱/代號" at bounding box center [310, 333] width 159 height 28
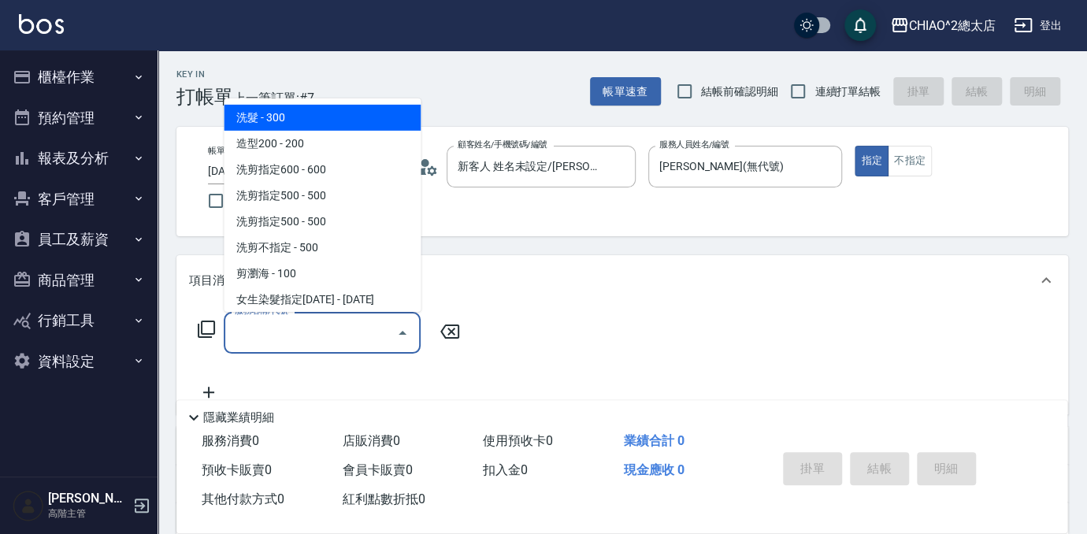
click at [366, 118] on span "洗髮 - 300" at bounding box center [322, 118] width 197 height 26
type input "洗髮(103103)"
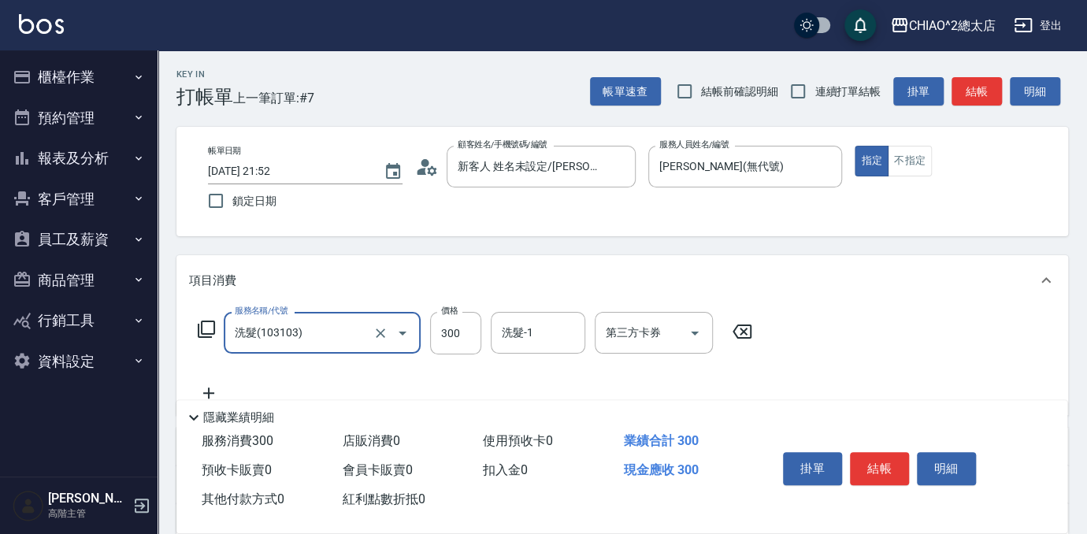
click at [876, 465] on button "結帳" at bounding box center [879, 468] width 59 height 33
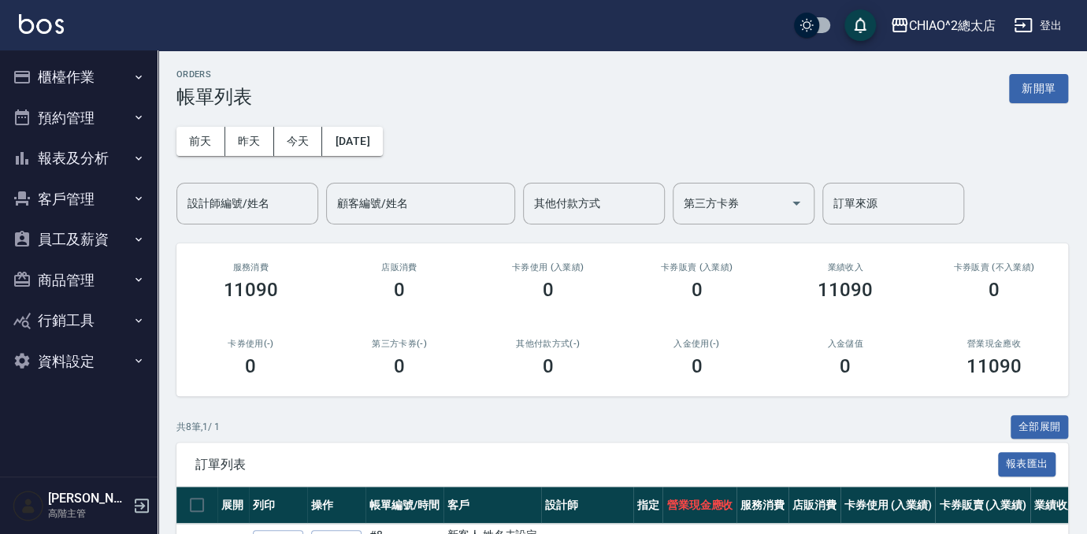
drag, startPoint x: 1046, startPoint y: 94, endPoint x: 966, endPoint y: 152, distance: 99.3
click at [1046, 93] on button "新開單" at bounding box center [1038, 88] width 59 height 29
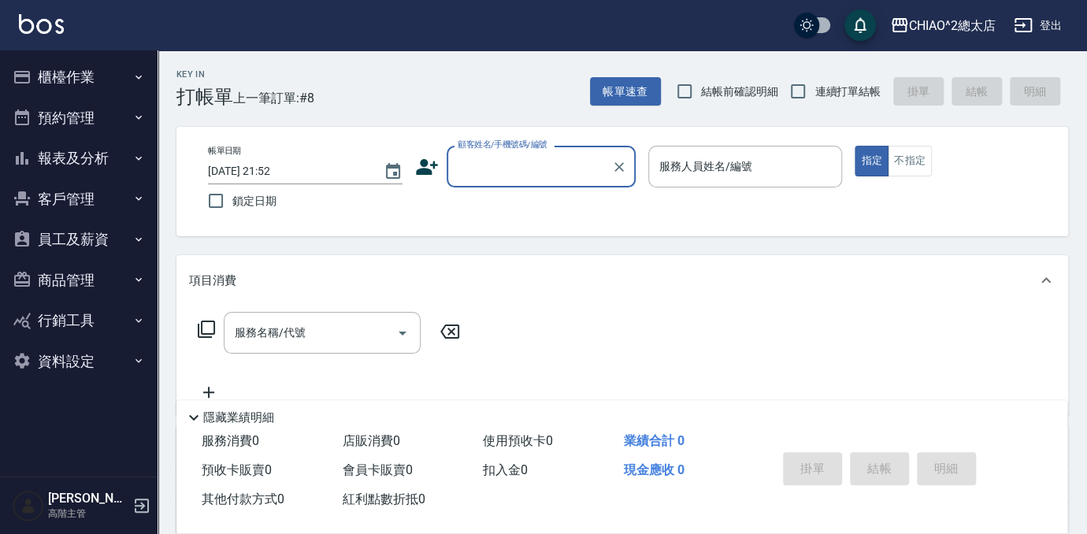
click at [515, 165] on input "顧客姓名/手機號碼/編號" at bounding box center [529, 167] width 151 height 28
type input "新客人 姓名未設定/[PERSON_NAME]/null"
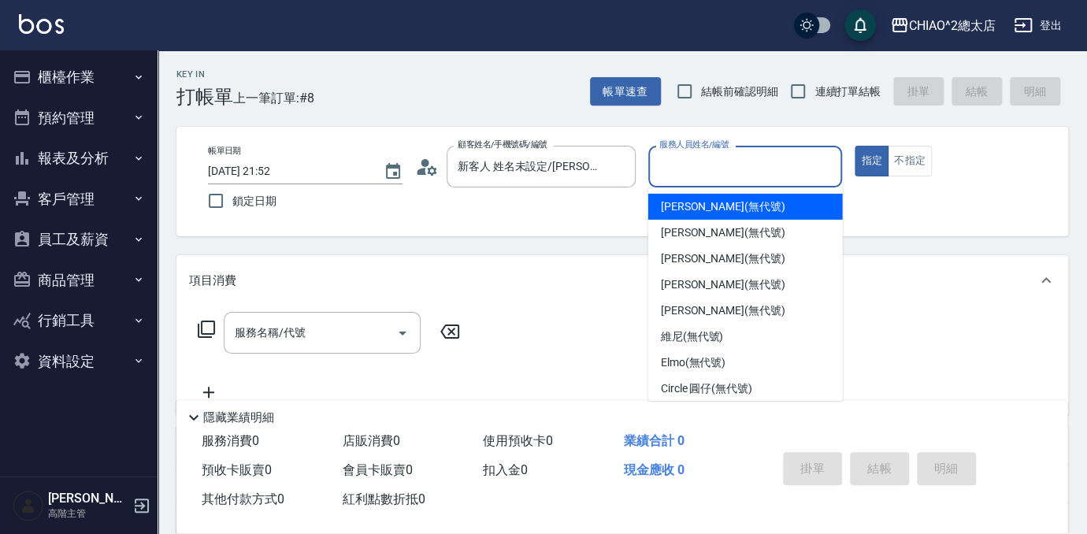
click at [729, 172] on input "服務人員姓名/編號" at bounding box center [746, 167] width 180 height 28
drag, startPoint x: 744, startPoint y: 198, endPoint x: 734, endPoint y: 205, distance: 12.5
click at [744, 199] on span "[PERSON_NAME] (無代號)" at bounding box center [723, 207] width 124 height 17
type input "[PERSON_NAME](無代號)"
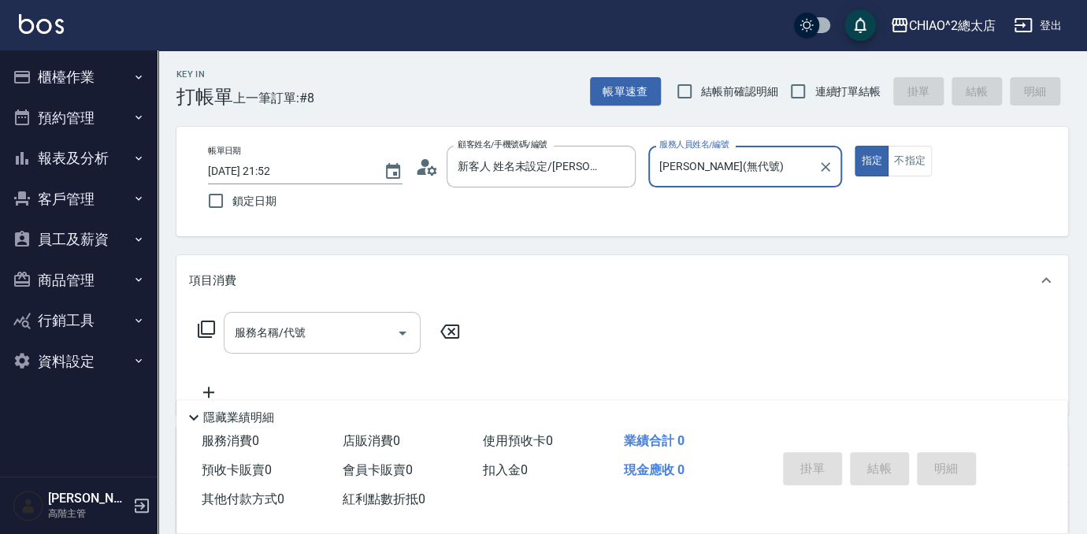
click at [285, 314] on div "服務名稱/代號" at bounding box center [322, 333] width 197 height 42
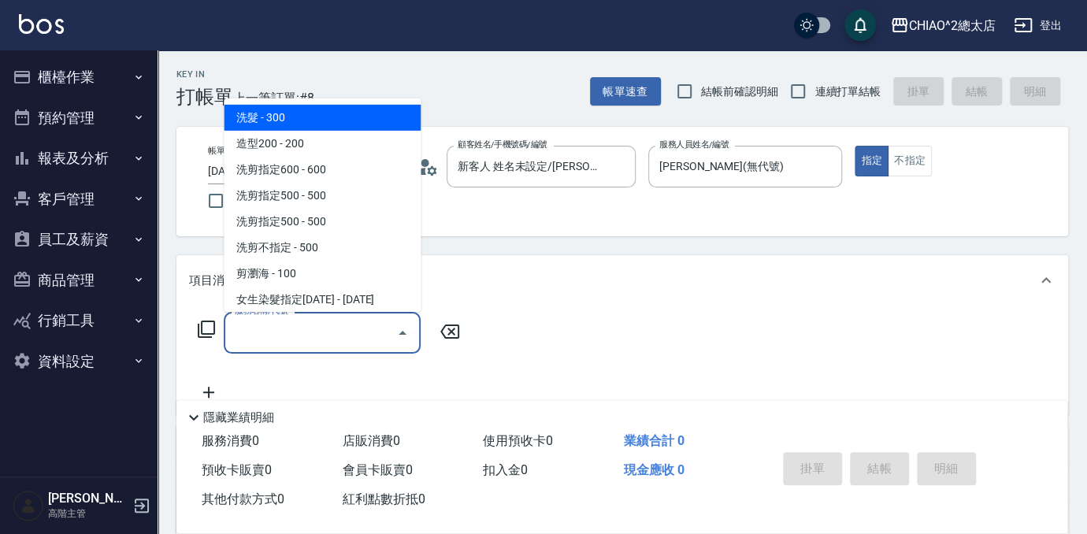
click at [280, 324] on input "服務名稱/代號" at bounding box center [310, 333] width 159 height 28
click at [279, 319] on input "服務名稱/代號" at bounding box center [310, 333] width 159 height 28
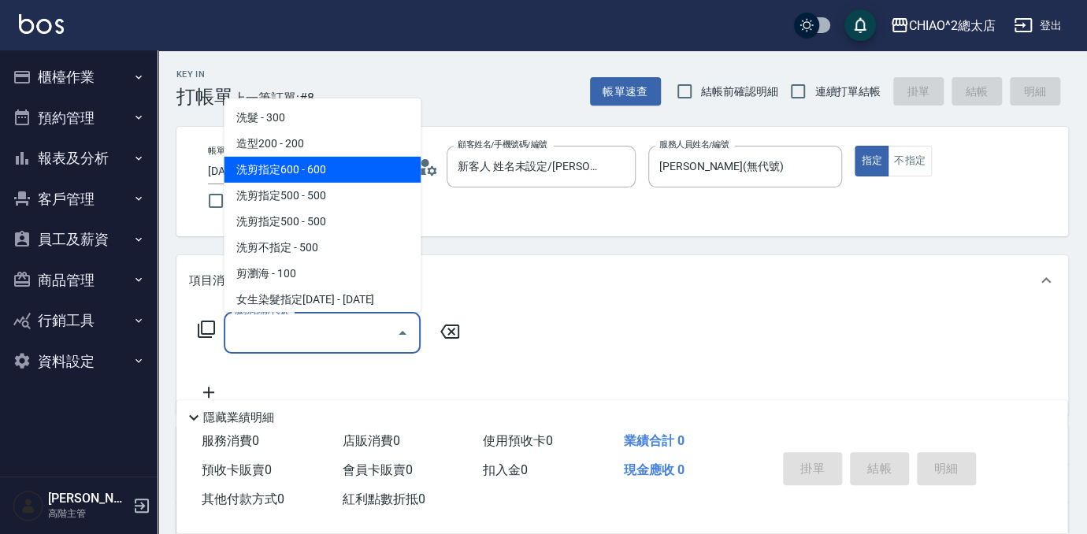
click at [302, 171] on span "洗剪指定600 - 600" at bounding box center [322, 170] width 197 height 26
type input "洗剪指定600(103107)"
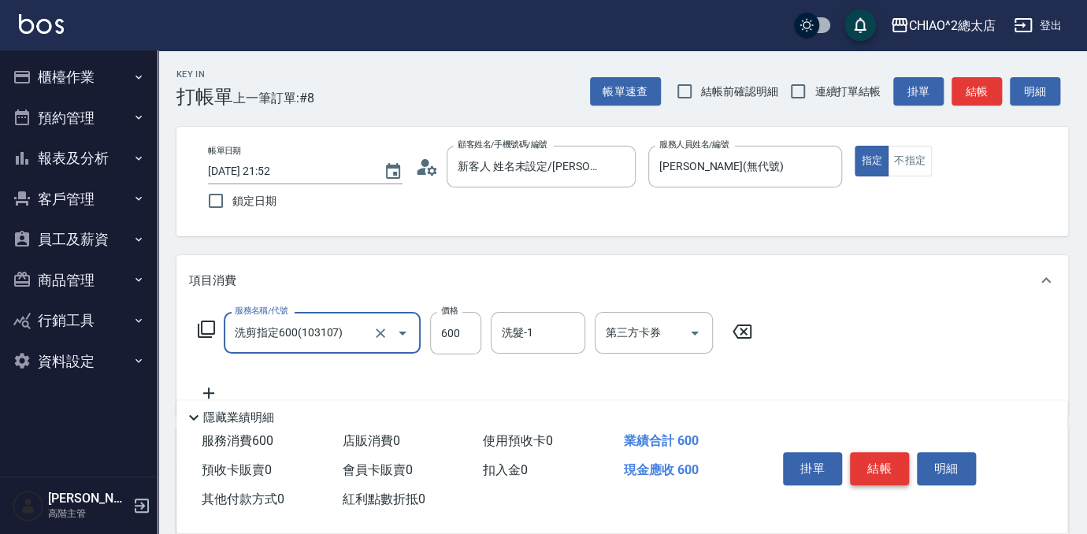
click at [890, 465] on button "結帳" at bounding box center [879, 468] width 59 height 33
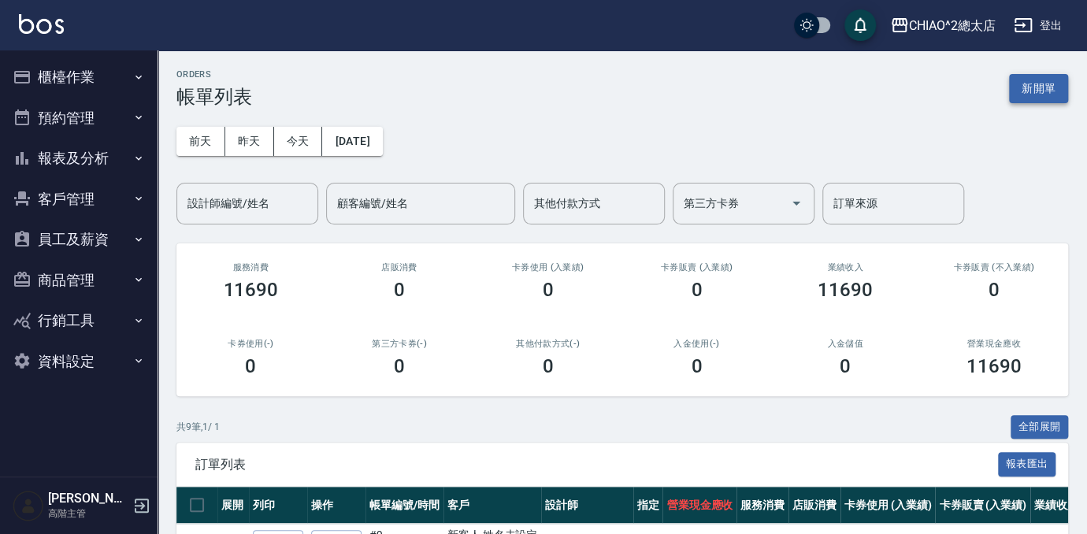
click at [1031, 102] on button "新開單" at bounding box center [1038, 88] width 59 height 29
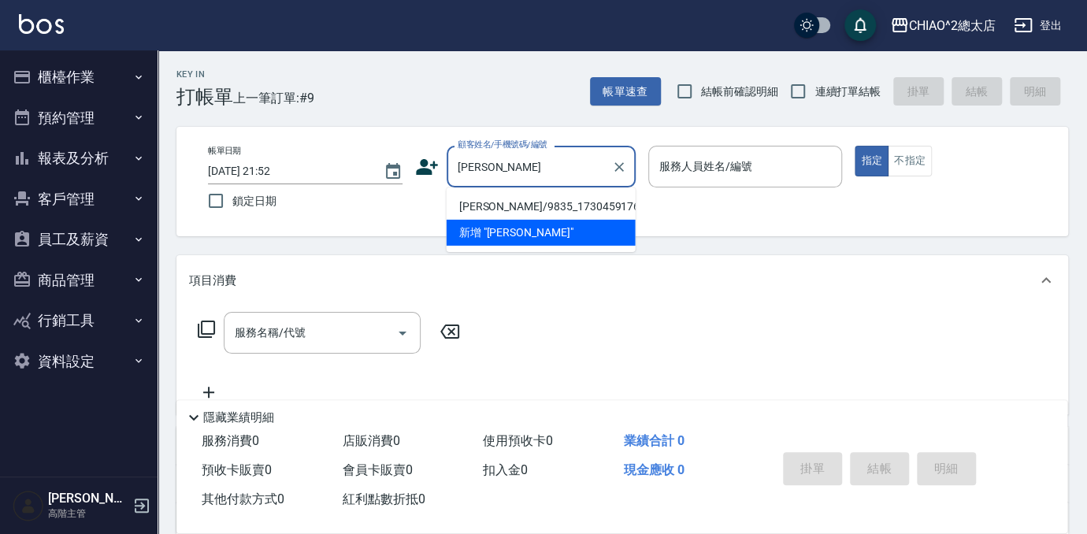
type input "[PERSON_NAME]/9835_1730459176/null"
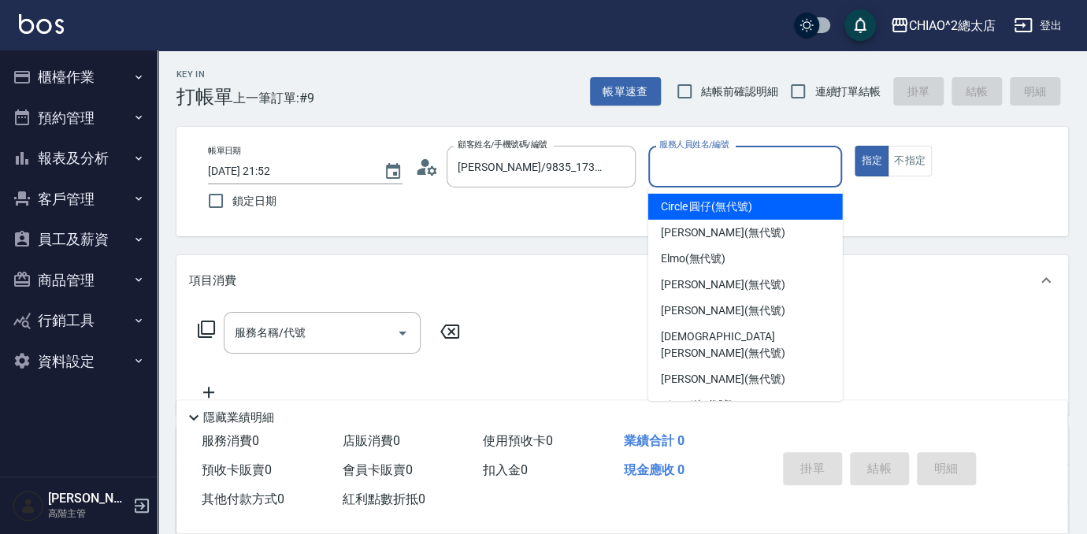
click at [763, 171] on input "服務人員姓名/編號" at bounding box center [746, 167] width 180 height 28
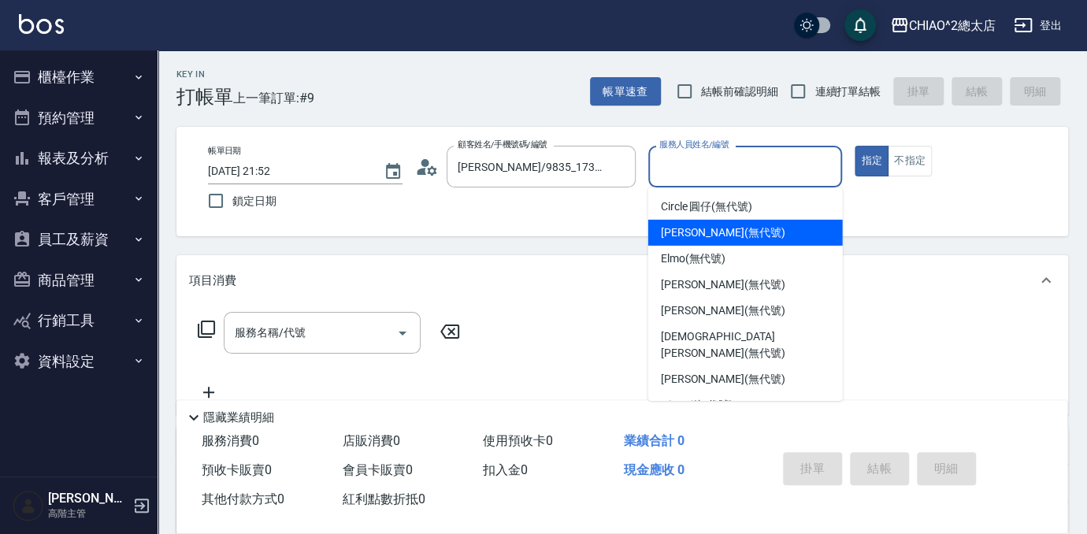
click at [756, 236] on div "[PERSON_NAME] (無代號)" at bounding box center [745, 233] width 195 height 26
type input "[PERSON_NAME](無代號)"
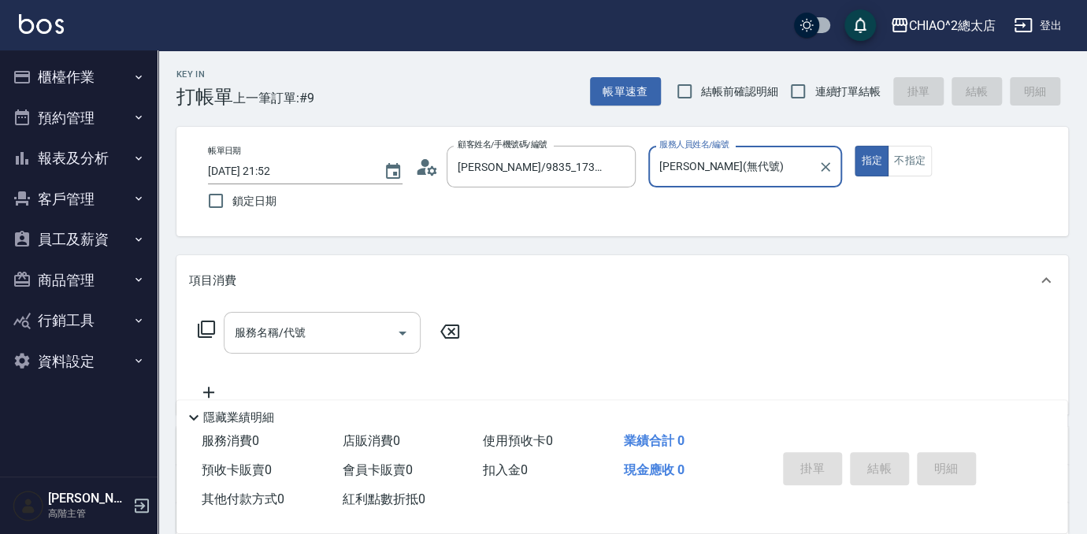
click at [246, 342] on input "服務名稱/代號" at bounding box center [310, 333] width 159 height 28
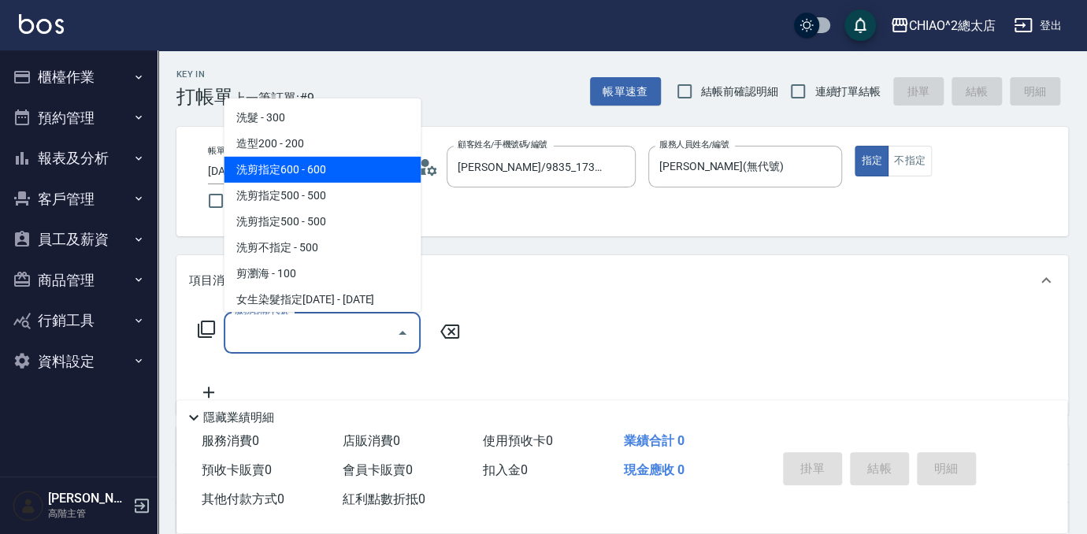
click at [312, 180] on span "洗剪指定600 - 600" at bounding box center [322, 170] width 197 height 26
type input "洗剪指定600(103107)"
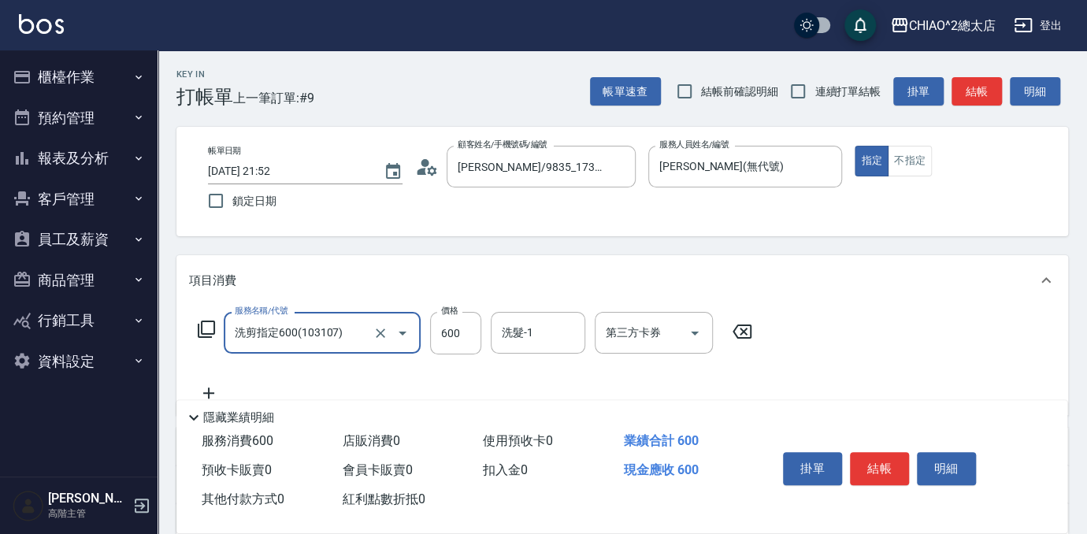
click at [897, 452] on button "結帳" at bounding box center [879, 468] width 59 height 33
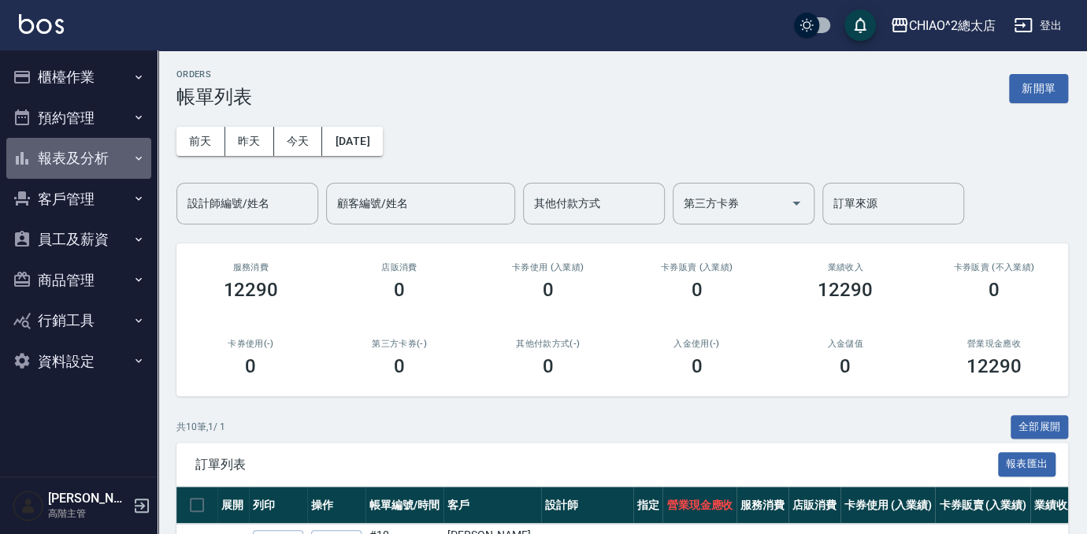
click at [81, 156] on button "報表及分析" at bounding box center [78, 158] width 145 height 41
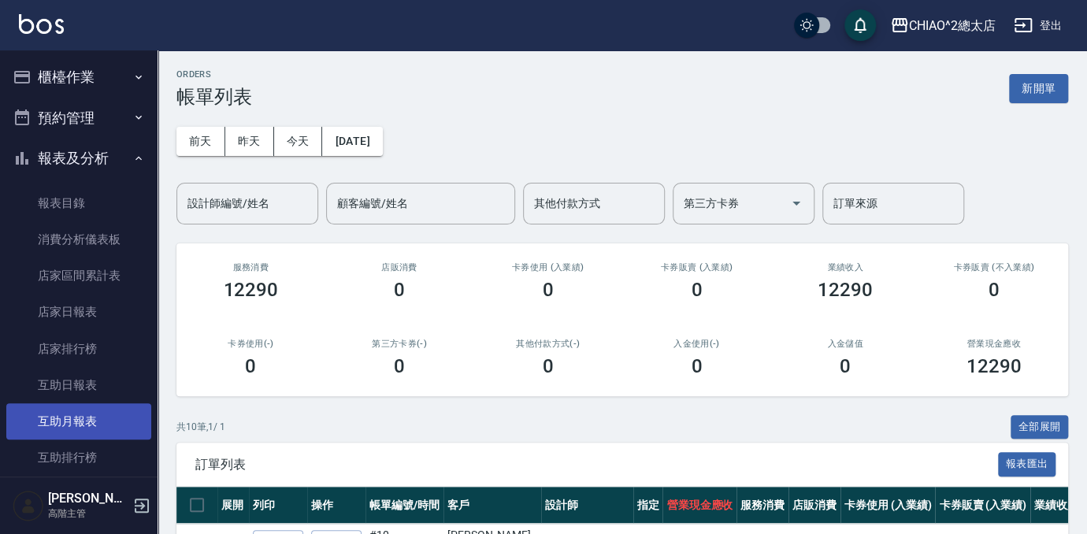
click at [76, 425] on link "互助月報表" at bounding box center [78, 421] width 145 height 36
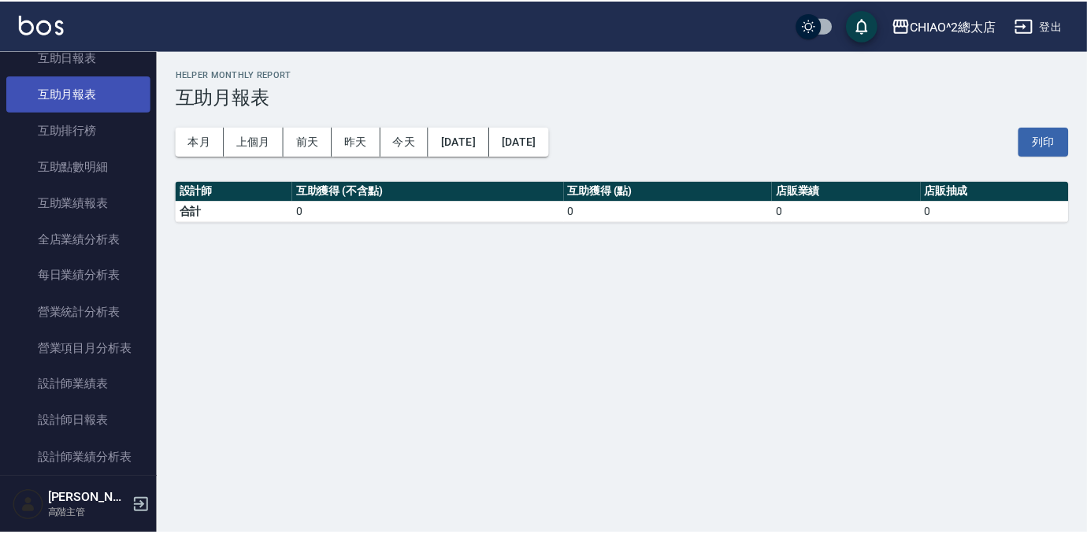
scroll to position [358, 0]
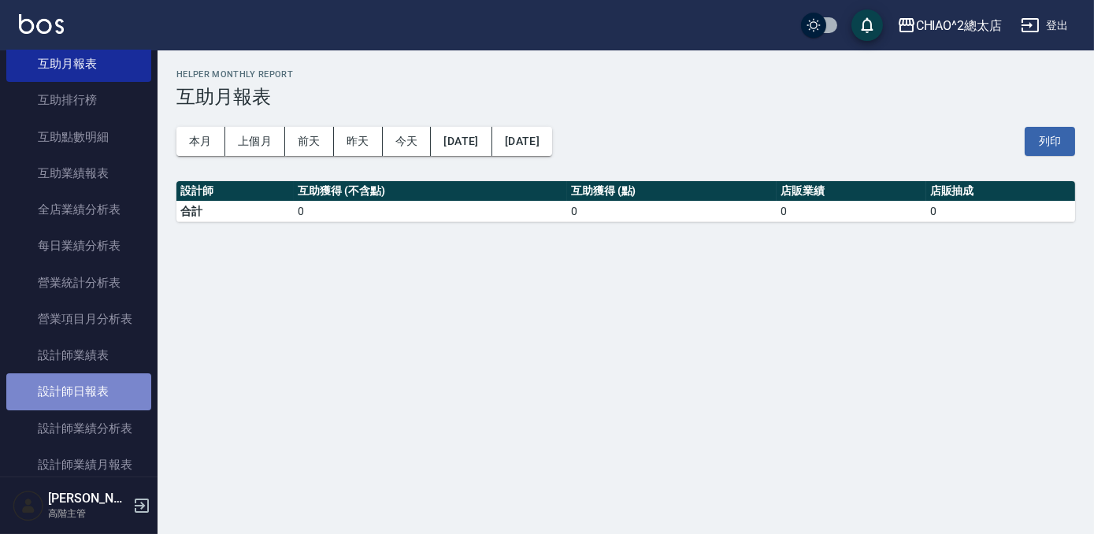
click at [96, 402] on link "設計師日報表" at bounding box center [78, 391] width 145 height 36
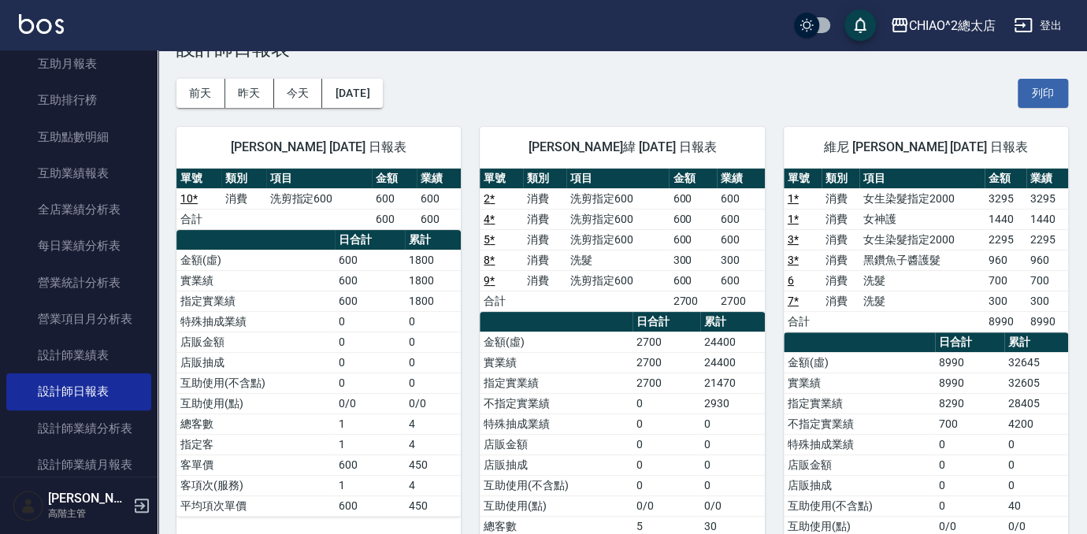
scroll to position [71, 0]
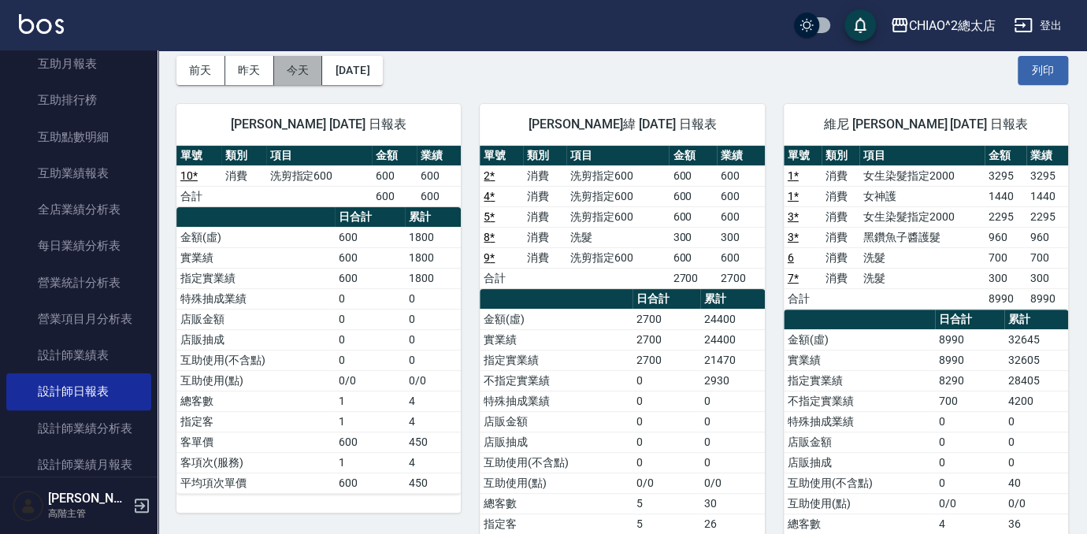
click at [285, 65] on button "今天" at bounding box center [298, 70] width 49 height 29
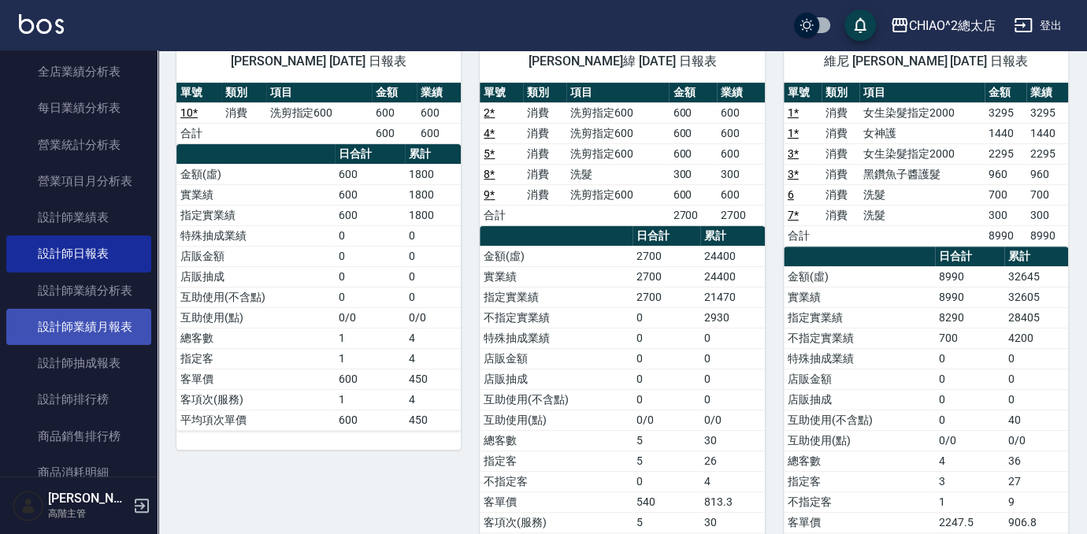
scroll to position [501, 0]
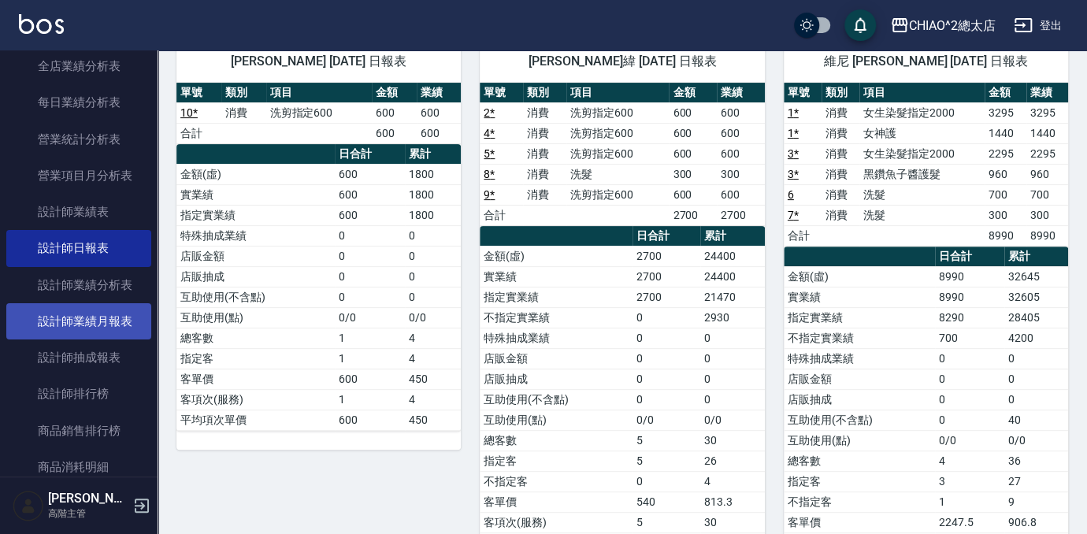
click at [117, 312] on link "設計師業績月報表" at bounding box center [78, 321] width 145 height 36
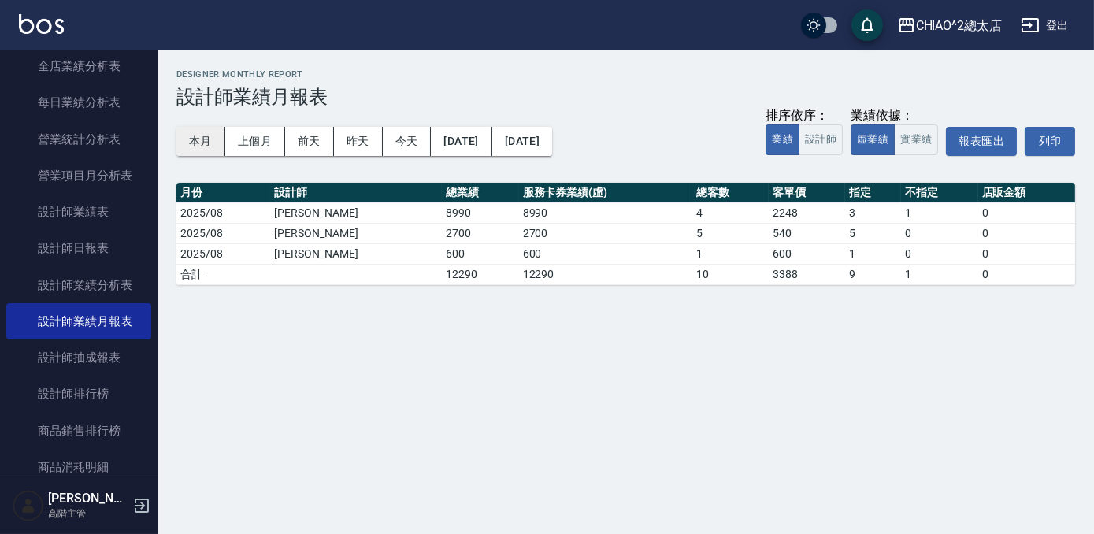
click at [193, 138] on button "本月" at bounding box center [201, 141] width 49 height 29
